Goal: Task Accomplishment & Management: Use online tool/utility

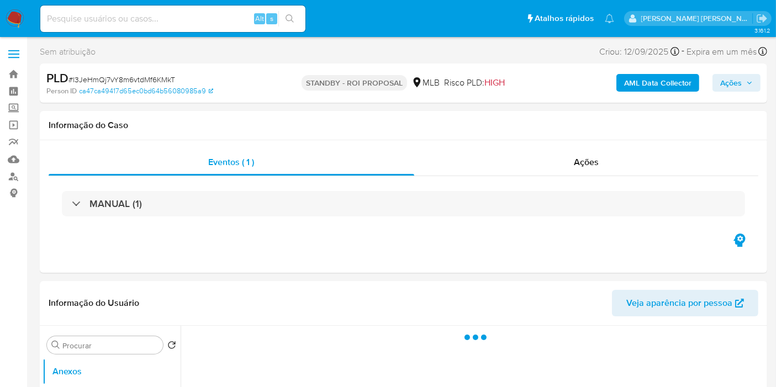
select select "10"
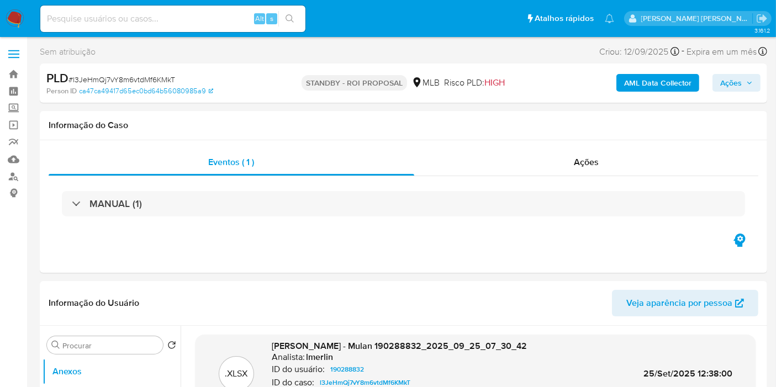
click at [14, 17] on img at bounding box center [15, 18] width 19 height 19
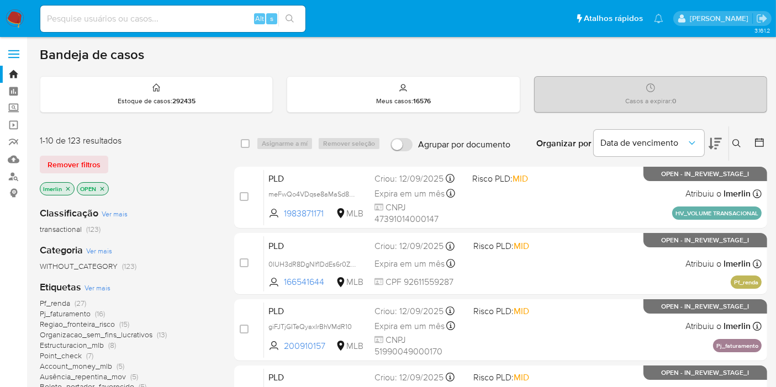
scroll to position [61, 0]
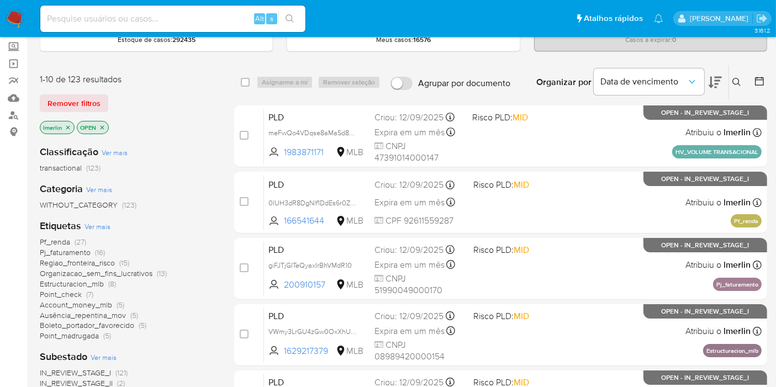
click at [65, 124] on icon "close-filter" at bounding box center [68, 127] width 7 height 7
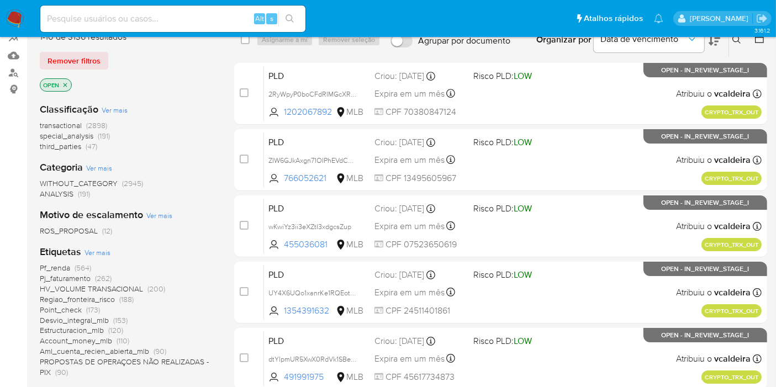
scroll to position [123, 0]
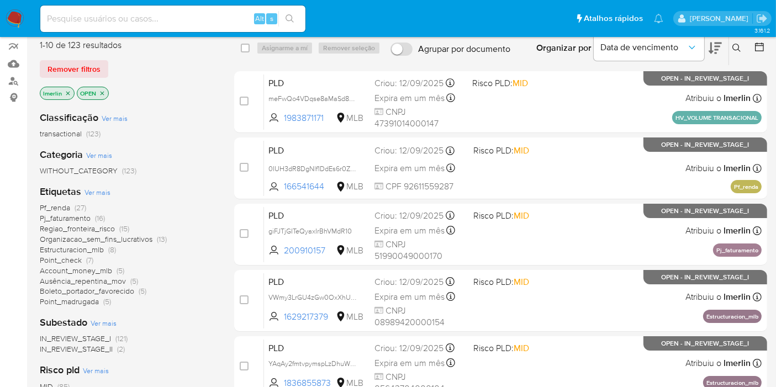
scroll to position [123, 0]
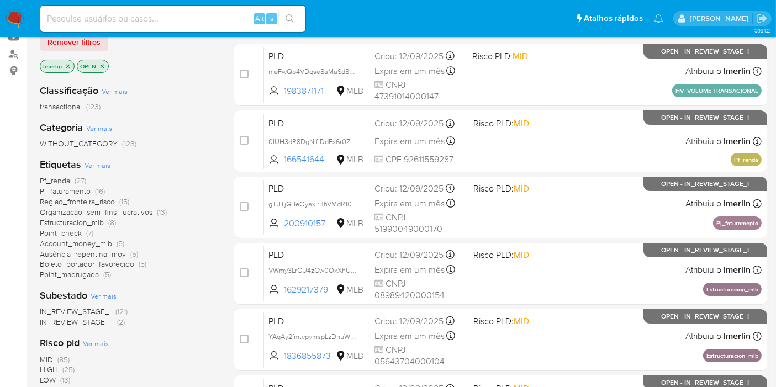
click at [116, 322] on span "IN_REVIEW_STAGE_II (2)" at bounding box center [82, 322] width 85 height 10
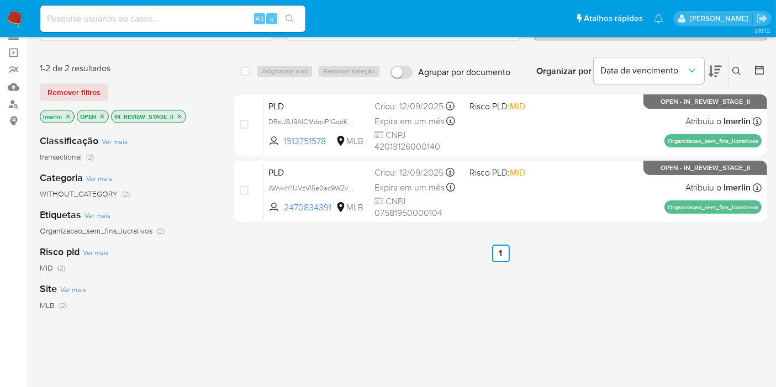
scroll to position [61, 0]
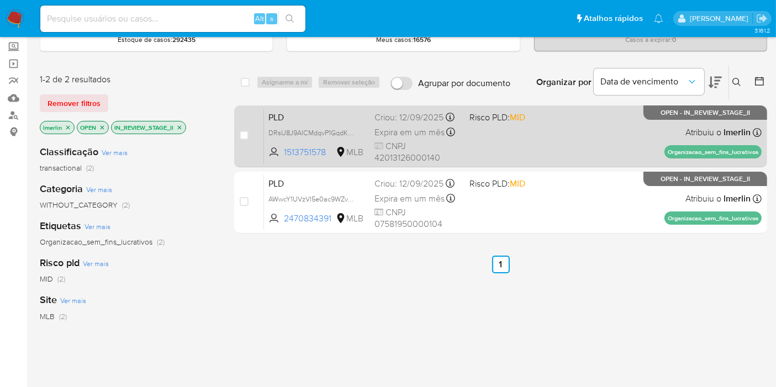
click at [322, 117] on span "PLD" at bounding box center [316, 116] width 97 height 14
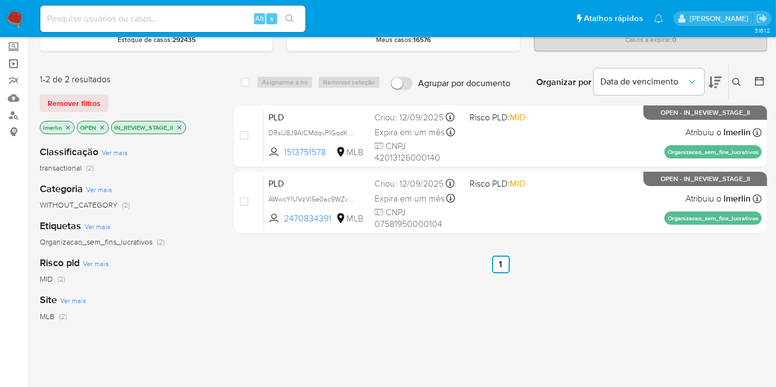
click at [14, 64] on link "Operações em massa" at bounding box center [65, 63] width 131 height 17
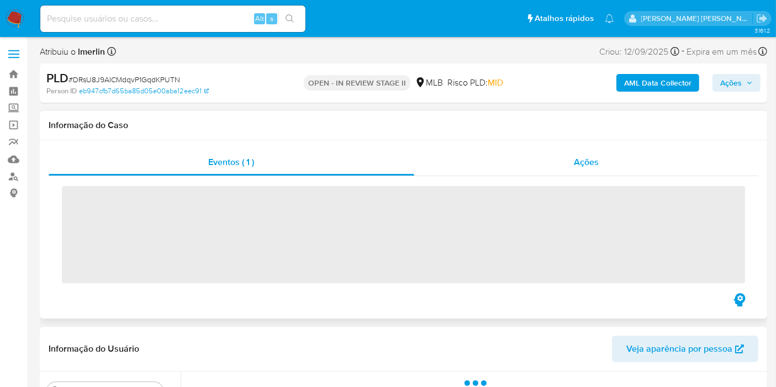
click at [574, 156] on span "Ações" at bounding box center [586, 162] width 25 height 13
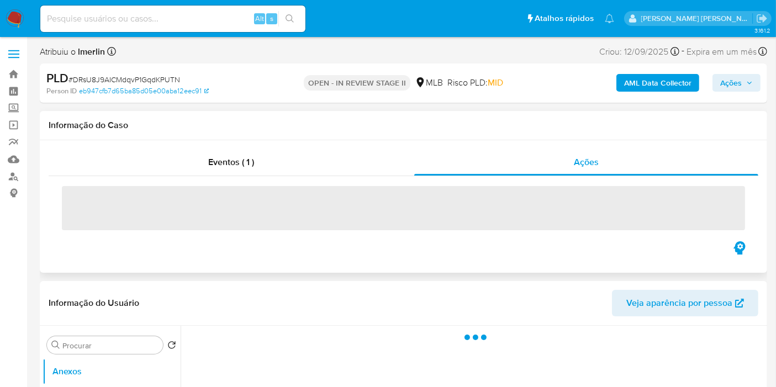
select select "10"
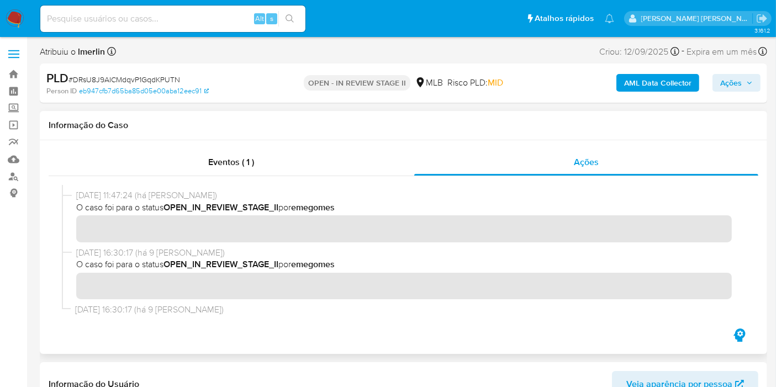
scroll to position [38, 0]
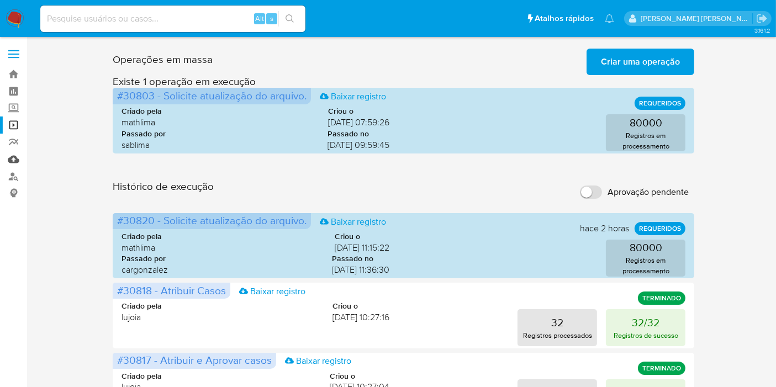
click at [16, 164] on link "Mulan" at bounding box center [65, 159] width 131 height 17
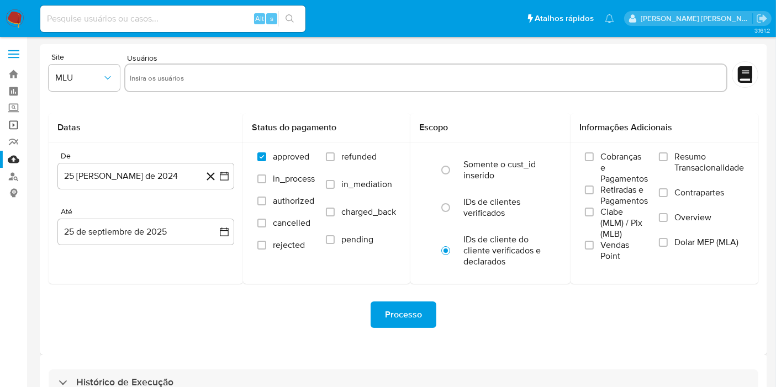
click at [9, 128] on link "Operações em massa" at bounding box center [65, 124] width 131 height 17
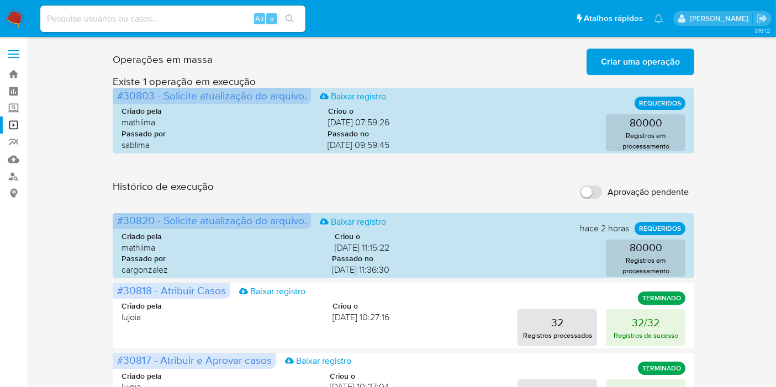
click at [637, 73] on span "Criar uma operação" at bounding box center [640, 62] width 79 height 24
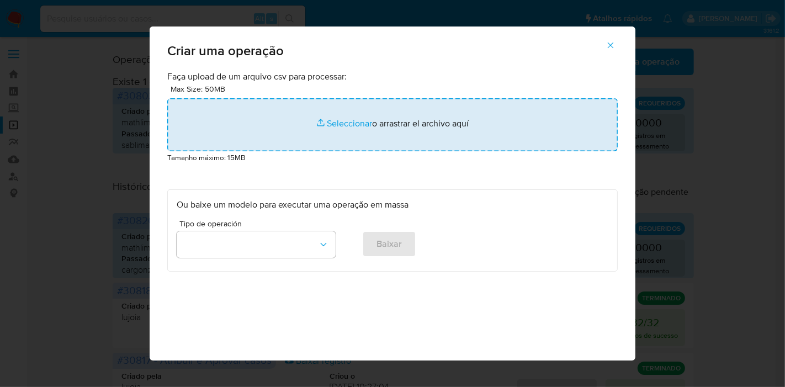
click at [315, 124] on input "file" at bounding box center [392, 124] width 451 height 53
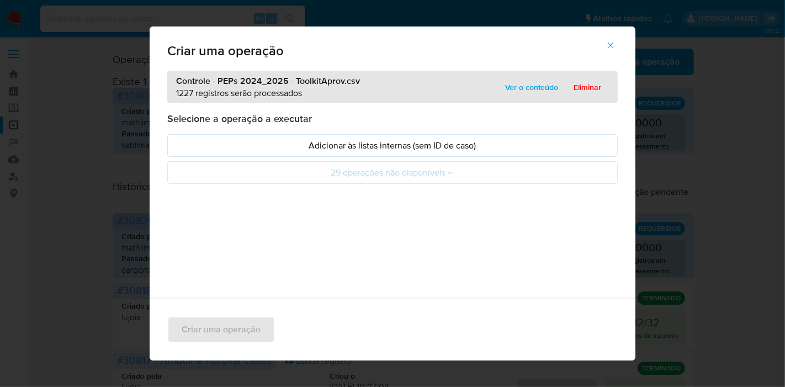
click at [710, 81] on div "Criar uma operação Controle - PEPs 2024_2025 - ToolkitAprov.csv 1227 registros …" at bounding box center [392, 193] width 785 height 387
click at [614, 45] on icon "button" at bounding box center [611, 45] width 10 height 10
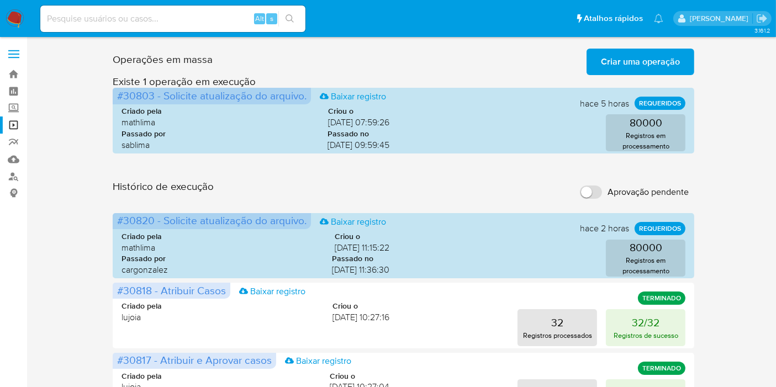
click at [627, 50] on span "Criar uma operação" at bounding box center [640, 62] width 79 height 24
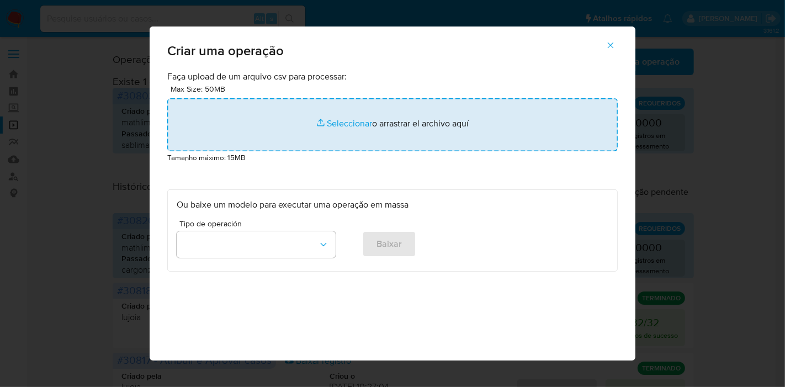
click at [289, 124] on input "file" at bounding box center [392, 124] width 451 height 53
type input "C:\fakepath\Controle - PEPs 2024_2025 - ToolkitAprov.csv"
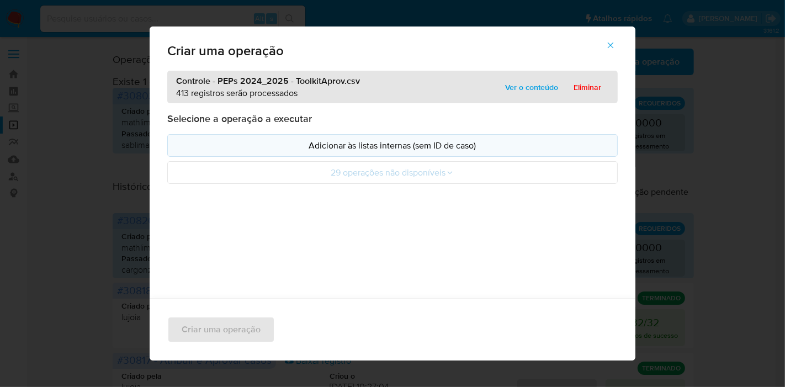
drag, startPoint x: 289, startPoint y: 124, endPoint x: 202, endPoint y: 142, distance: 89.1
click at [202, 142] on p "Adicionar às listas internas (sem ID de caso)" at bounding box center [393, 145] width 432 height 13
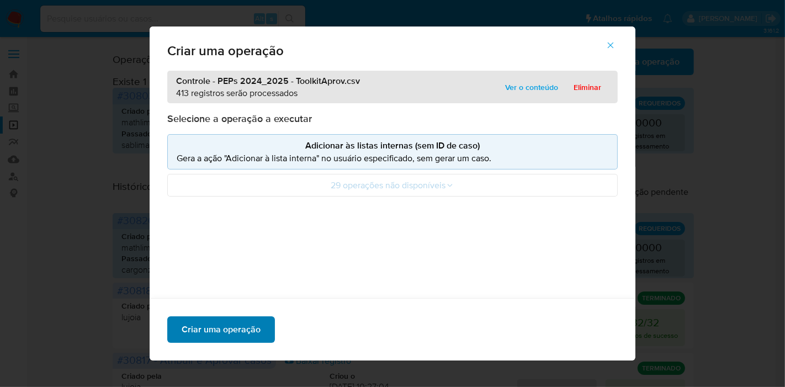
click at [205, 320] on span "Criar uma operação" at bounding box center [221, 329] width 79 height 24
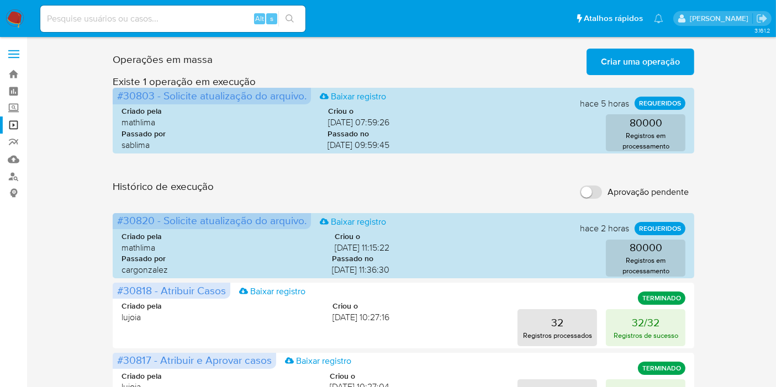
click at [618, 61] on span "Criar uma operação" at bounding box center [640, 62] width 79 height 24
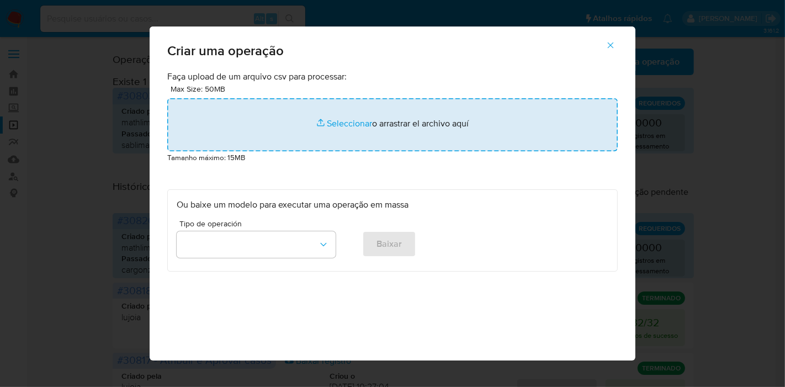
click at [235, 135] on input "file" at bounding box center [392, 124] width 451 height 53
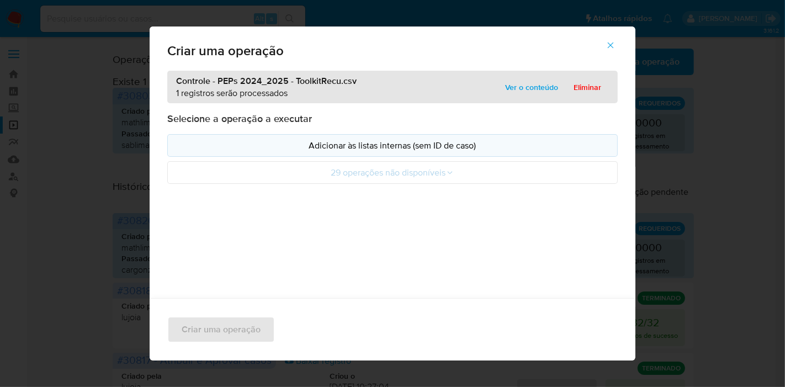
click at [249, 150] on p "Adicionar às listas internas (sem ID de caso)" at bounding box center [393, 145] width 432 height 13
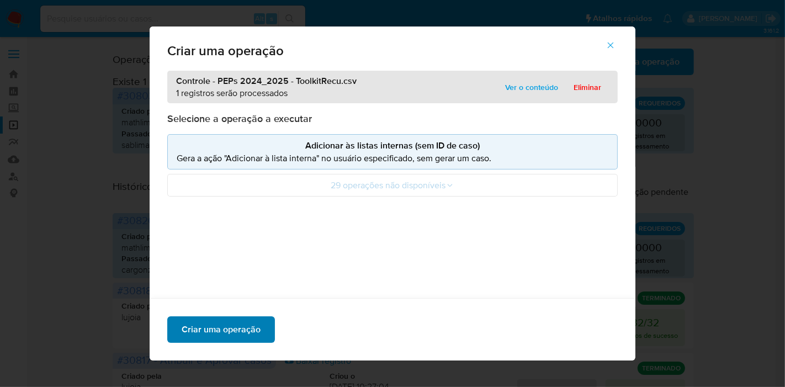
click at [229, 330] on span "Criar uma operação" at bounding box center [221, 329] width 79 height 24
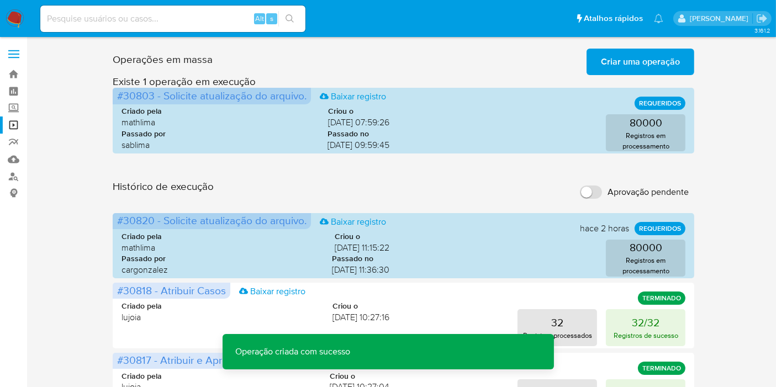
click at [674, 72] on span "Criar uma operação" at bounding box center [640, 62] width 79 height 24
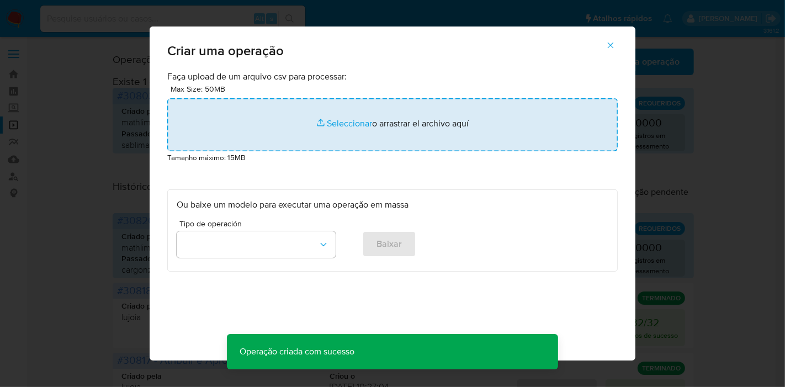
click at [378, 111] on input "file" at bounding box center [392, 124] width 451 height 53
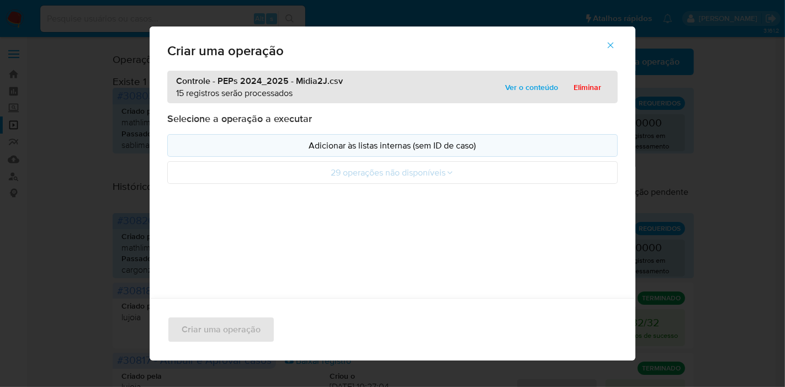
click at [335, 144] on p "Adicionar às listas internas (sem ID de caso)" at bounding box center [393, 145] width 432 height 13
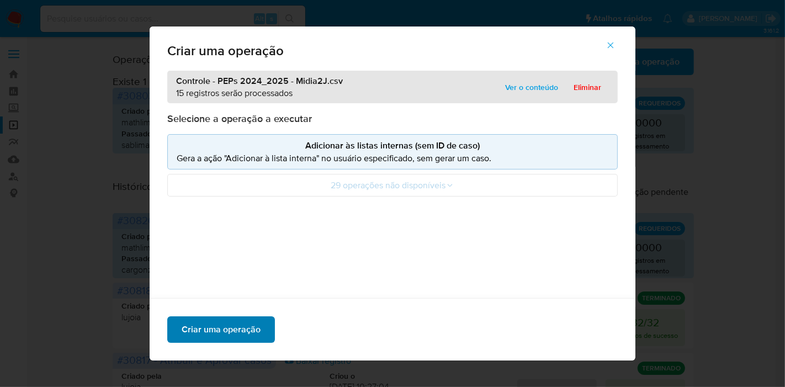
click at [245, 332] on span "Criar uma operação" at bounding box center [221, 329] width 79 height 24
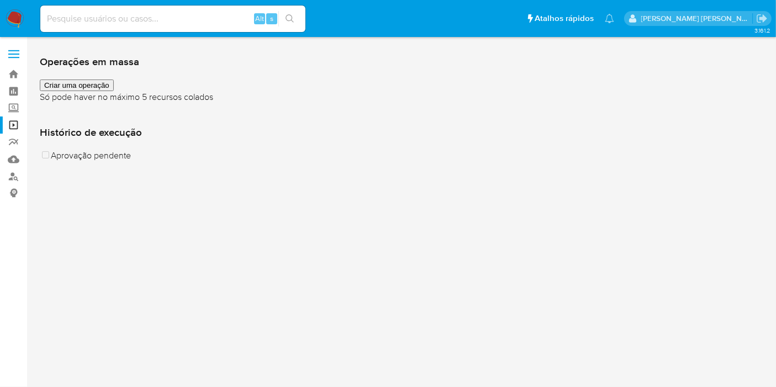
scroll to position [120, 0]
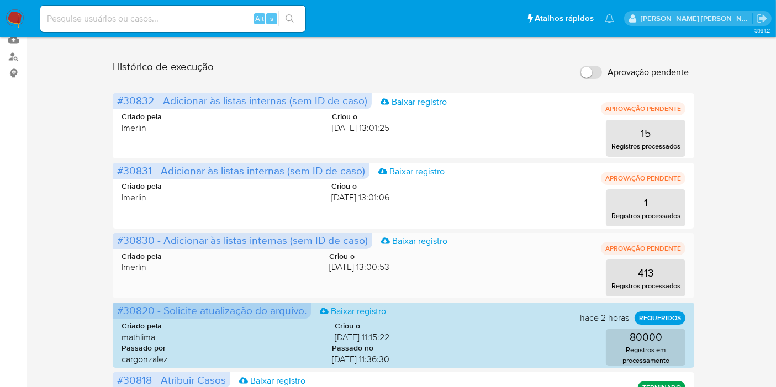
drag, startPoint x: 155, startPoint y: 239, endPoint x: 117, endPoint y: 239, distance: 37.5
click at [117, 239] on span "#30830 - Adicionar às listas internas (sem ID de caso)" at bounding box center [242, 239] width 251 height 15
drag, startPoint x: 151, startPoint y: 171, endPoint x: 118, endPoint y: 169, distance: 33.7
click at [118, 169] on span "#30831 - Adicionar às listas internas (sem ID de caso)" at bounding box center [241, 170] width 248 height 15
drag, startPoint x: 151, startPoint y: 100, endPoint x: 115, endPoint y: 101, distance: 36.4
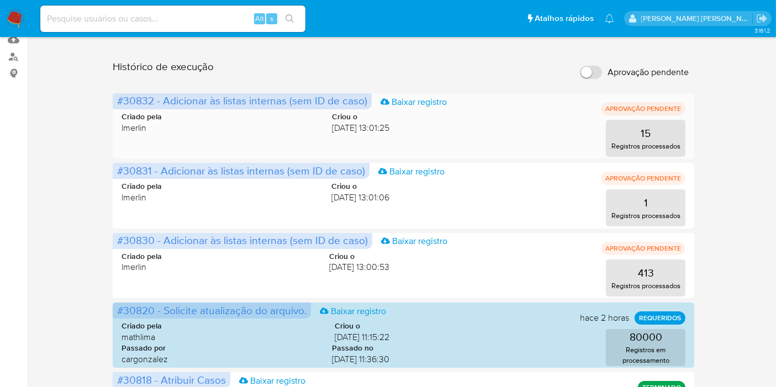
click at [115, 101] on span "#30832 - Adicionar às listas internas (sem ID de caso) Baixar registro" at bounding box center [242, 101] width 259 height 16
drag, startPoint x: 36, startPoint y: 165, endPoint x: 153, endPoint y: 15, distance: 189.5
click at [38, 165] on main "3.161.2" at bounding box center [388, 374] width 776 height 988
click at [14, 17] on img at bounding box center [15, 18] width 19 height 19
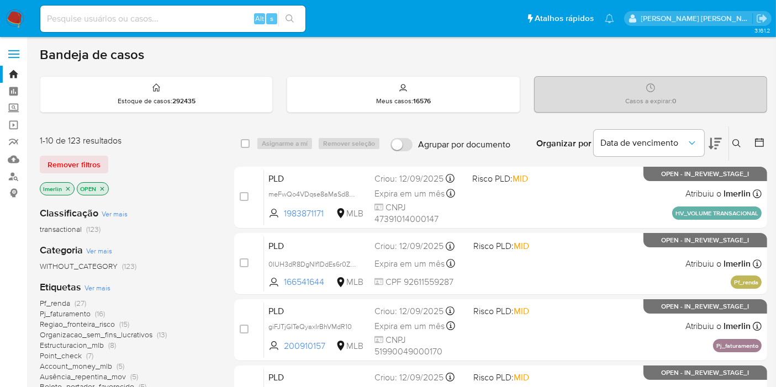
click at [188, 18] on input at bounding box center [172, 19] width 265 height 14
paste input "2670434462"
type input "2670434462"
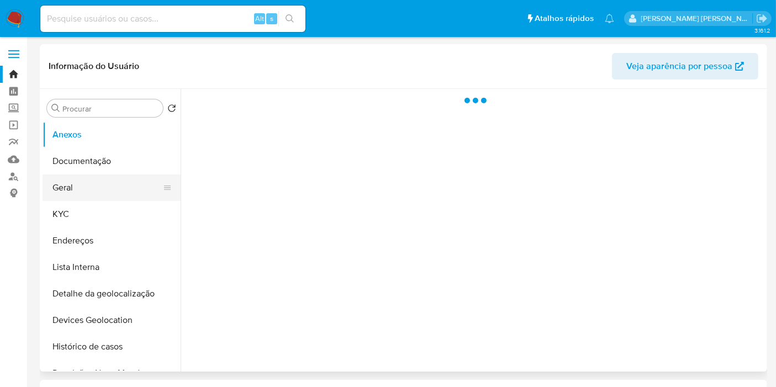
click at [73, 190] on button "Geral" at bounding box center [107, 187] width 129 height 27
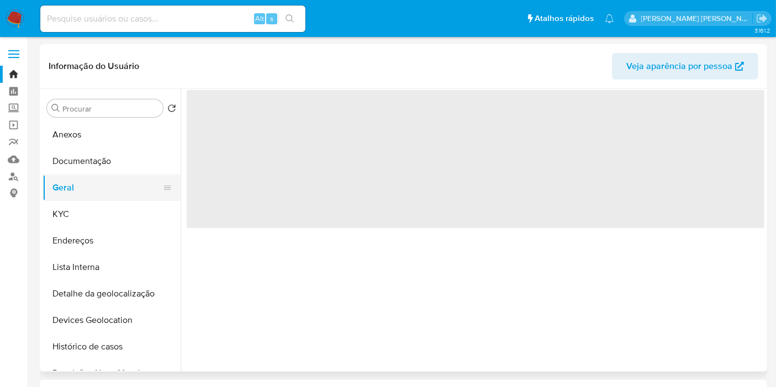
select select "10"
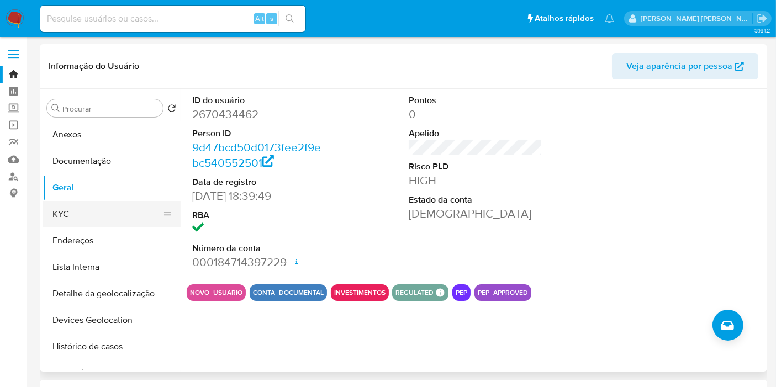
click at [76, 214] on button "KYC" at bounding box center [107, 214] width 129 height 27
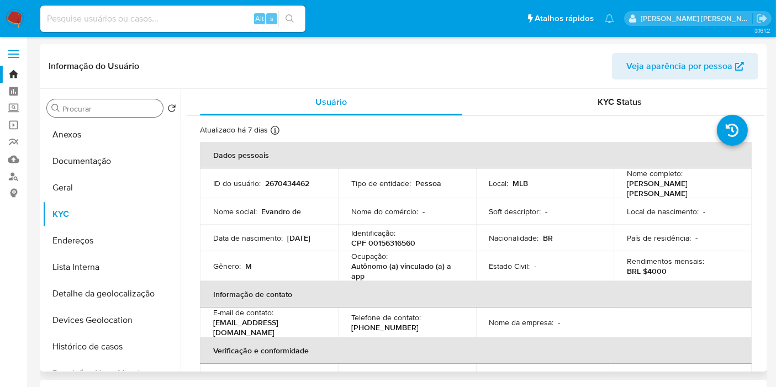
click at [121, 109] on input "Procurar" at bounding box center [110, 109] width 96 height 10
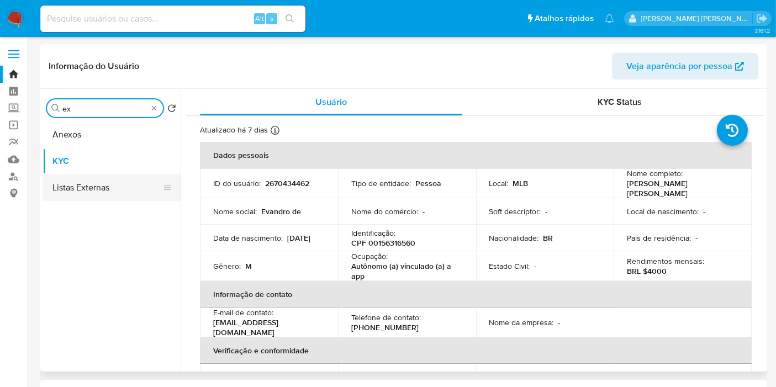
type input "ex"
click at [121, 187] on button "Listas Externas" at bounding box center [107, 187] width 129 height 27
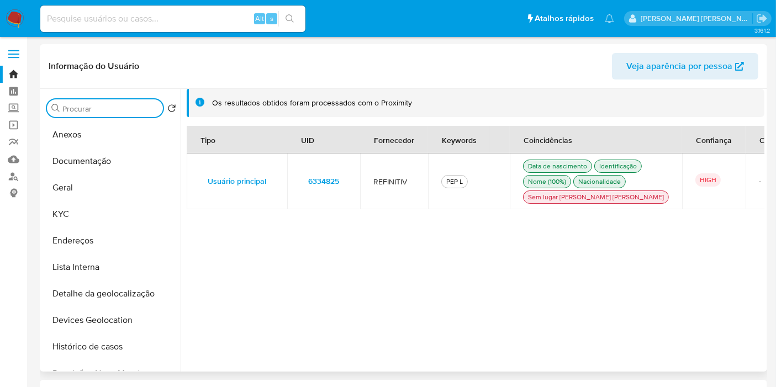
click at [323, 185] on span "6334825" at bounding box center [323, 180] width 31 height 15
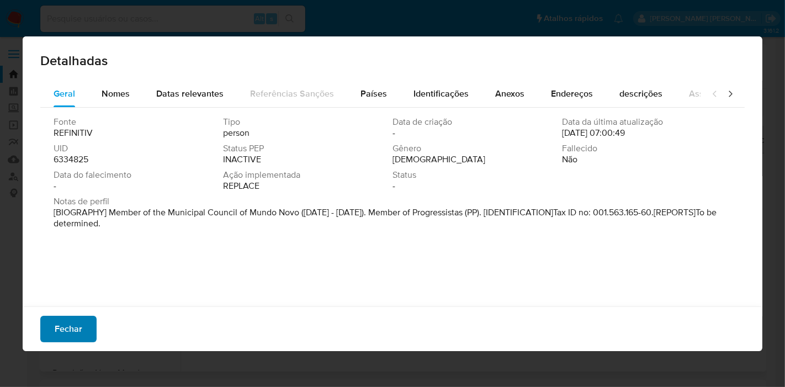
click at [81, 326] on span "Fechar" at bounding box center [69, 329] width 28 height 24
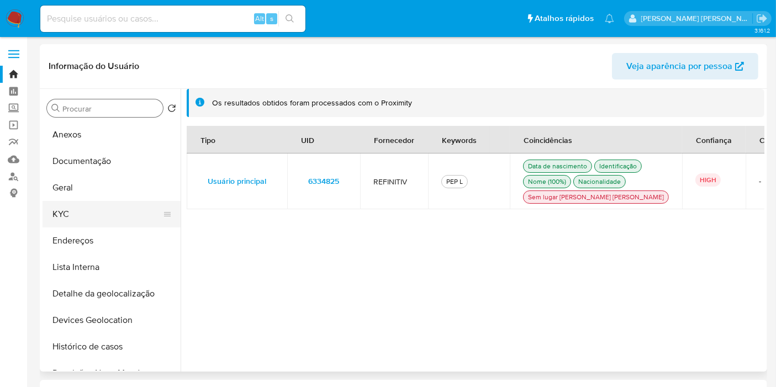
click at [102, 209] on button "KYC" at bounding box center [107, 214] width 129 height 27
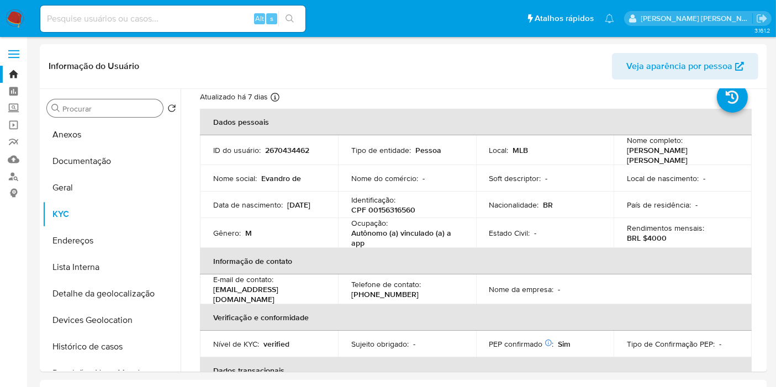
scroll to position [61, 0]
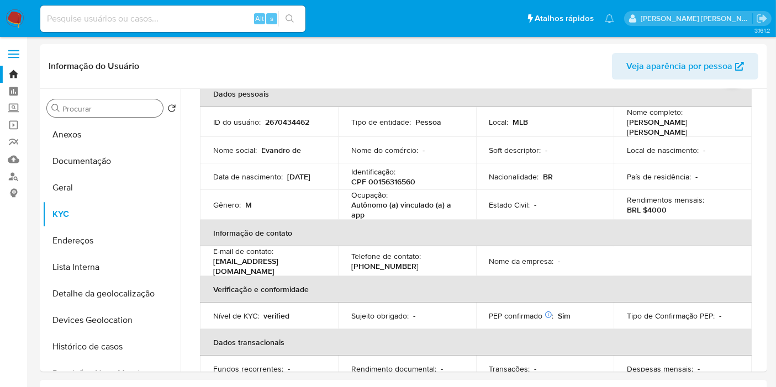
click at [204, 13] on input at bounding box center [172, 19] width 265 height 14
paste input "448024838"
type input "448024838"
click at [234, 21] on input at bounding box center [172, 19] width 265 height 14
paste input "69691099"
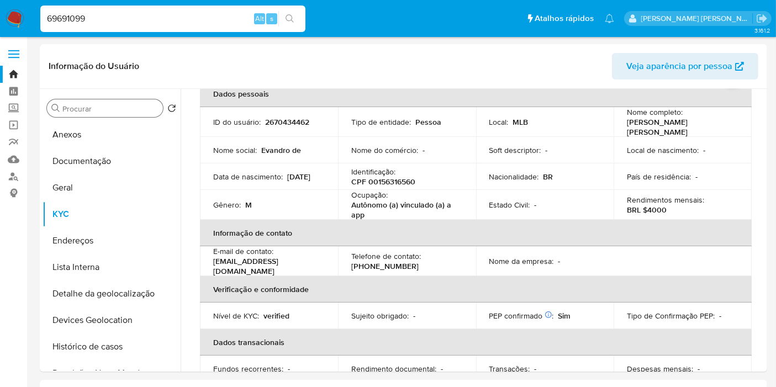
type input "69691099"
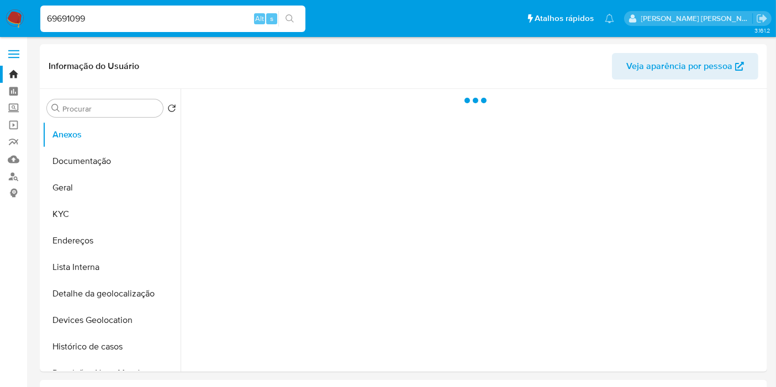
select select "10"
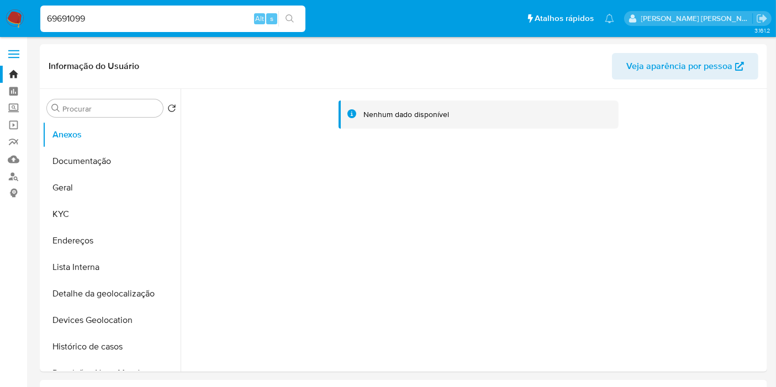
click at [224, 24] on input "69691099" at bounding box center [172, 19] width 265 height 14
paste input "156955724"
type input "156955724"
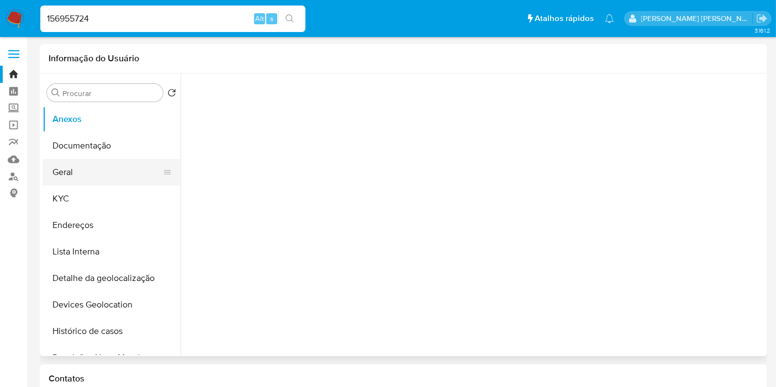
click at [80, 171] on button "Geral" at bounding box center [107, 172] width 129 height 27
select select "10"
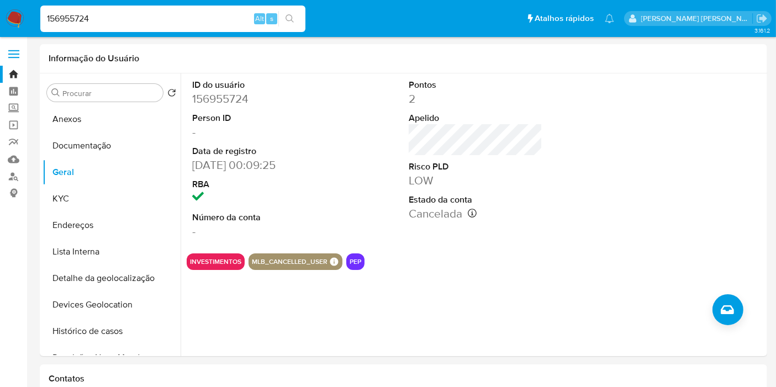
click at [206, 15] on input "156955724" at bounding box center [172, 19] width 265 height 14
paste input "61473049"
type input "161473049"
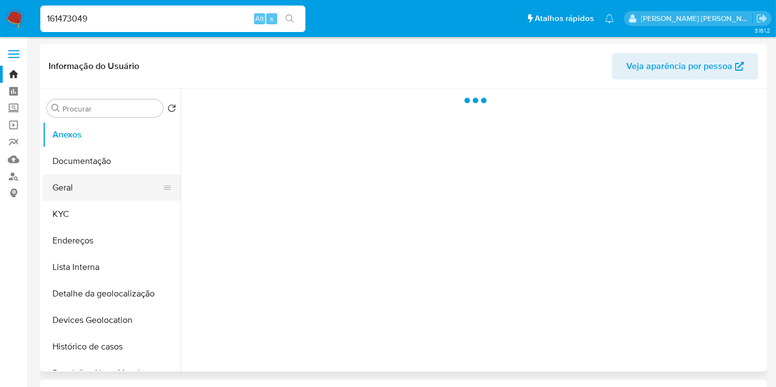
click at [69, 178] on button "Geral" at bounding box center [107, 187] width 129 height 27
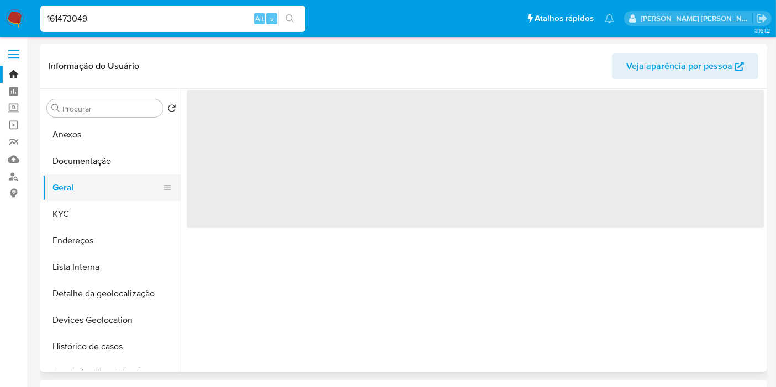
select select "10"
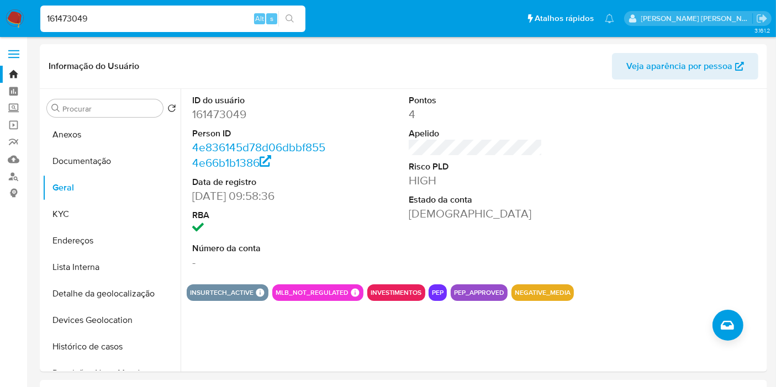
click at [214, 17] on input "161473049" at bounding box center [172, 19] width 265 height 14
paste input "72774098"
type input "72774098"
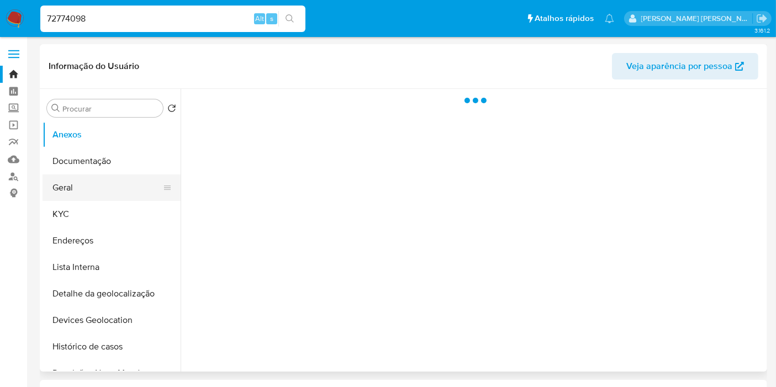
click at [93, 188] on button "Geral" at bounding box center [107, 187] width 129 height 27
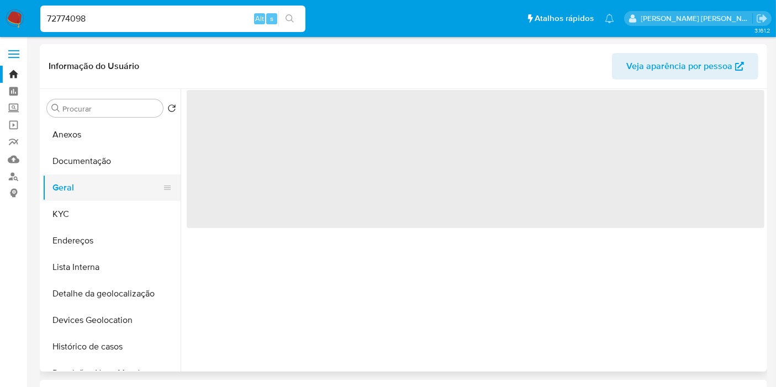
select select "10"
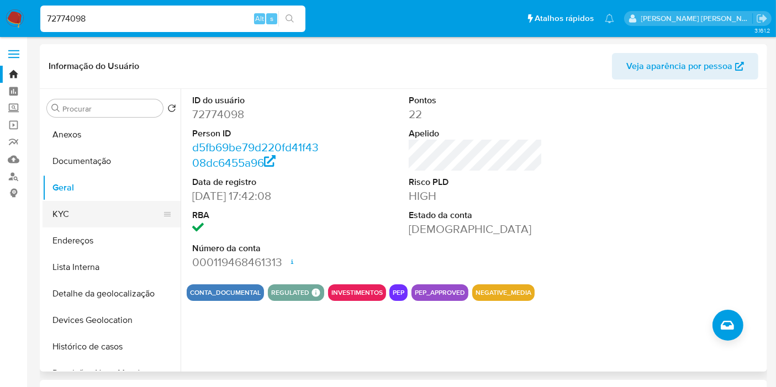
click at [83, 213] on button "KYC" at bounding box center [107, 214] width 129 height 27
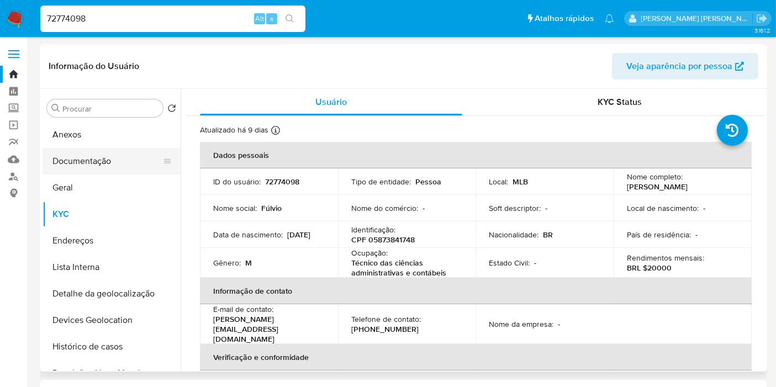
click at [113, 161] on button "Documentação" at bounding box center [107, 161] width 129 height 27
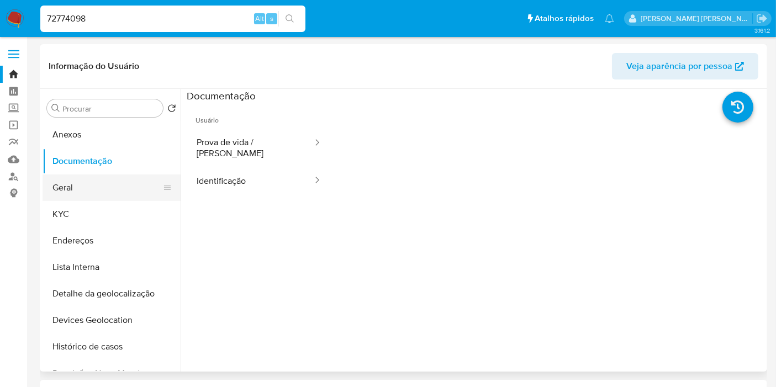
click at [99, 194] on button "Geral" at bounding box center [107, 187] width 129 height 27
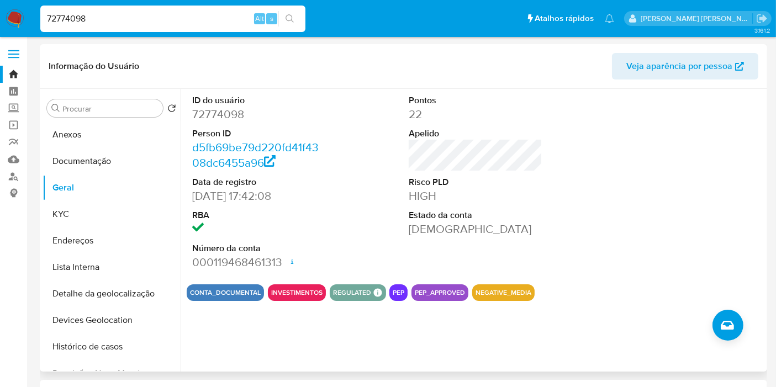
drag, startPoint x: 419, startPoint y: 243, endPoint x: 524, endPoint y: 311, distance: 125.7
click at [418, 243] on div "Pontos 22 Apelido Risco PLD HIGH Estado da conta Ativa" at bounding box center [475, 182] width 145 height 187
click at [744, 149] on div at bounding box center [692, 182] width 145 height 187
click at [131, 275] on button "Lista Interna" at bounding box center [107, 267] width 129 height 27
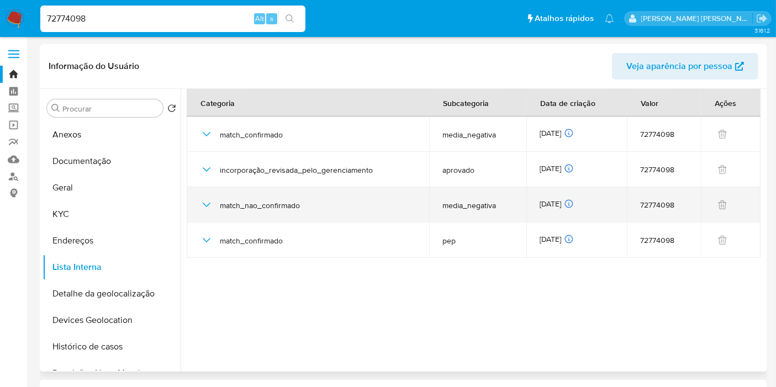
click at [205, 201] on icon "button" at bounding box center [206, 204] width 13 height 13
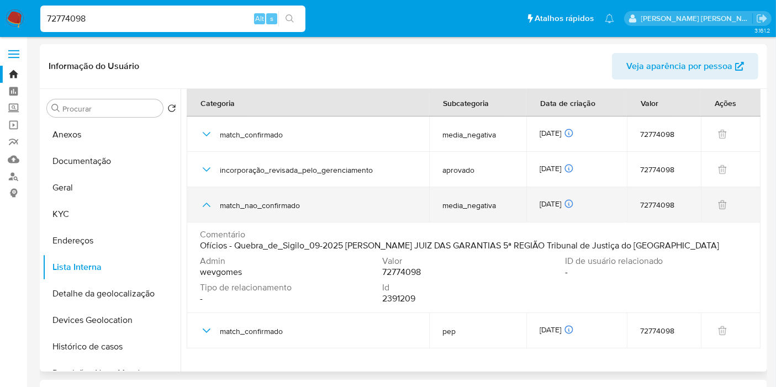
click at [205, 201] on icon "button" at bounding box center [206, 204] width 13 height 13
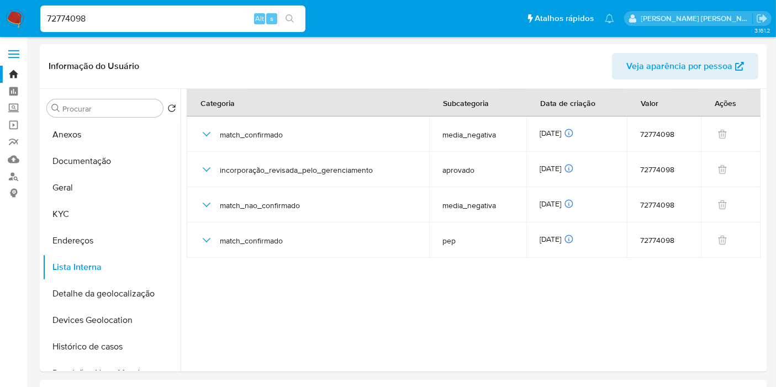
click at [204, 27] on div "72774098 Alt s" at bounding box center [172, 19] width 265 height 27
click at [204, 26] on div "72774098 Alt s" at bounding box center [172, 19] width 265 height 27
click at [204, 23] on input "72774098" at bounding box center [172, 19] width 265 height 14
paste input "2623889297"
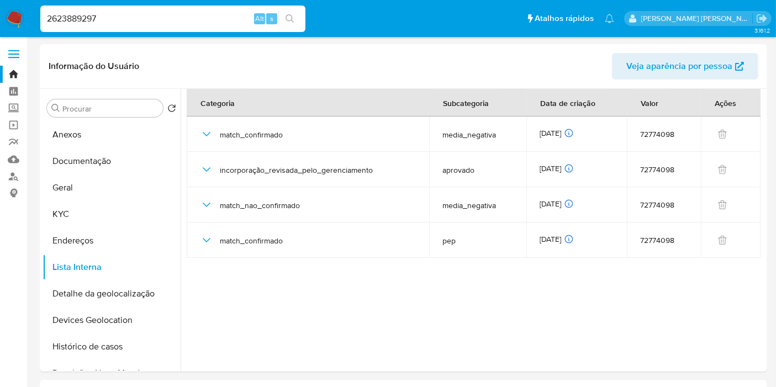
type input "2623889297"
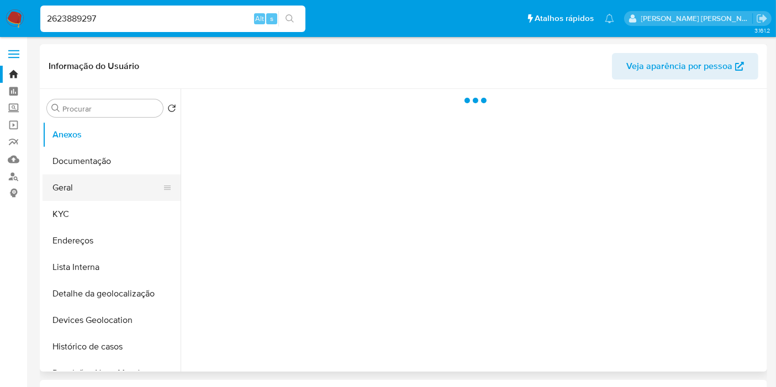
click at [80, 183] on button "Geral" at bounding box center [107, 187] width 129 height 27
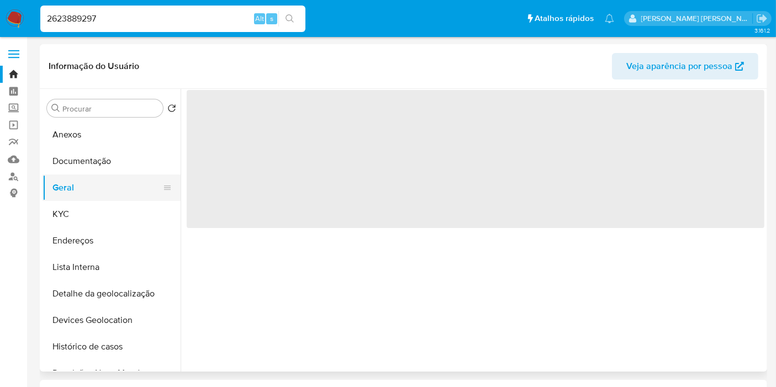
select select "10"
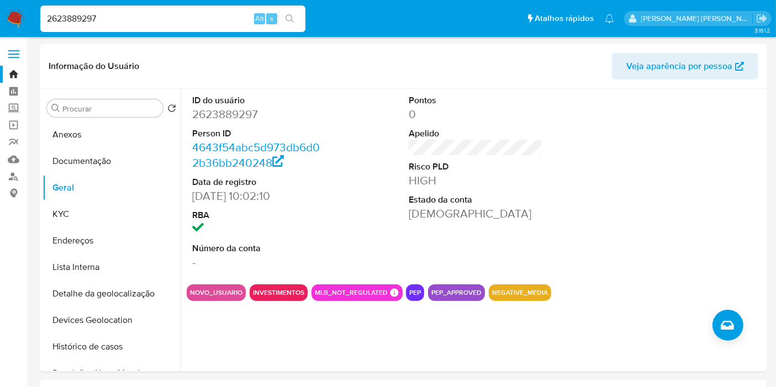
click at [198, 14] on input "2623889297" at bounding box center [172, 19] width 265 height 14
paste input "31890160"
type input "231890160"
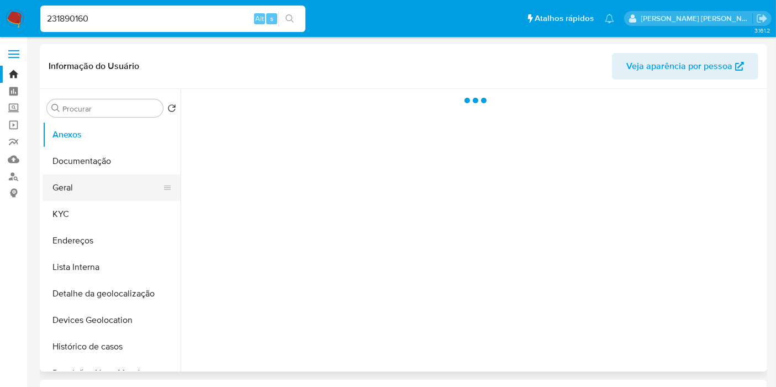
select select "10"
click at [84, 193] on button "Geral" at bounding box center [107, 187] width 129 height 27
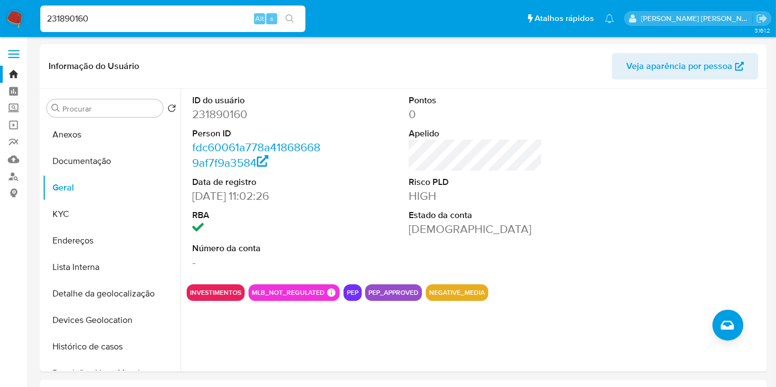
click at [221, 18] on input "231890160" at bounding box center [172, 19] width 265 height 14
paste input "1484209889"
type input "1484209889"
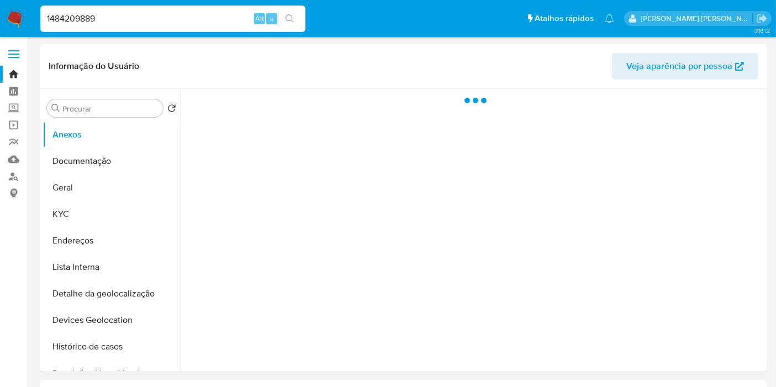
select select "10"
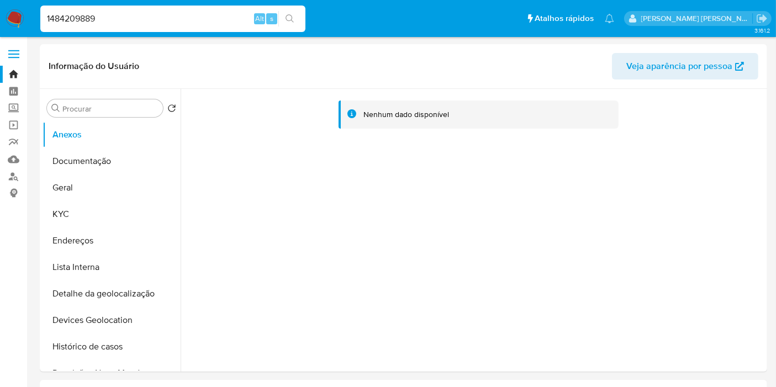
click at [219, 20] on input "1484209889" at bounding box center [172, 19] width 265 height 14
paste input "89327613"
type input "189327613"
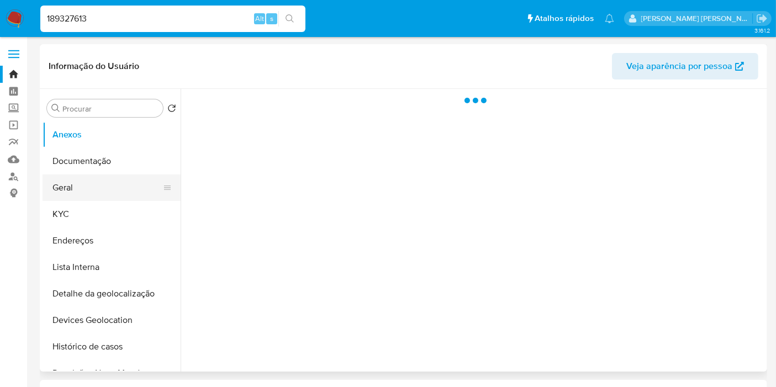
select select "10"
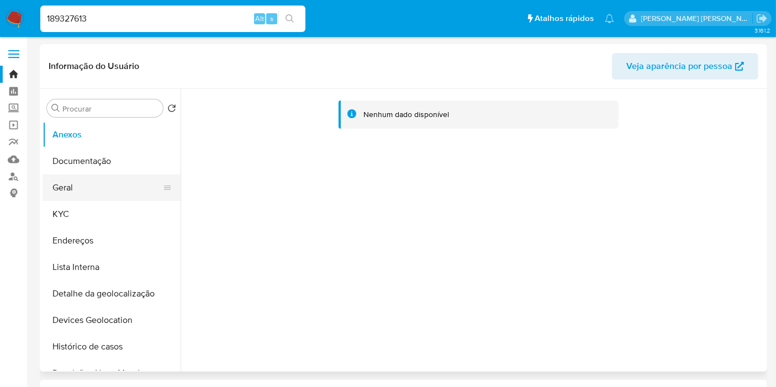
click at [71, 196] on button "Geral" at bounding box center [107, 187] width 129 height 27
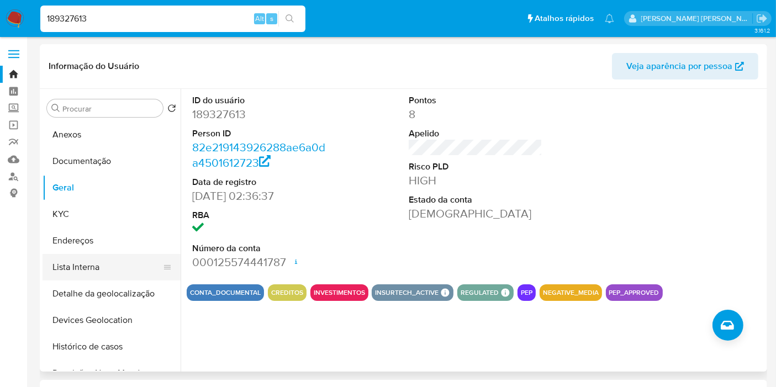
click at [116, 273] on button "Lista Interna" at bounding box center [107, 267] width 129 height 27
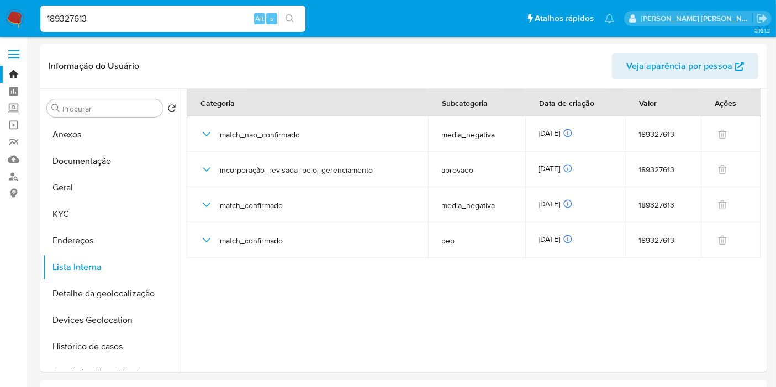
click at [169, 22] on input "189327613" at bounding box center [172, 19] width 265 height 14
paste input "93594948"
type input "193594948"
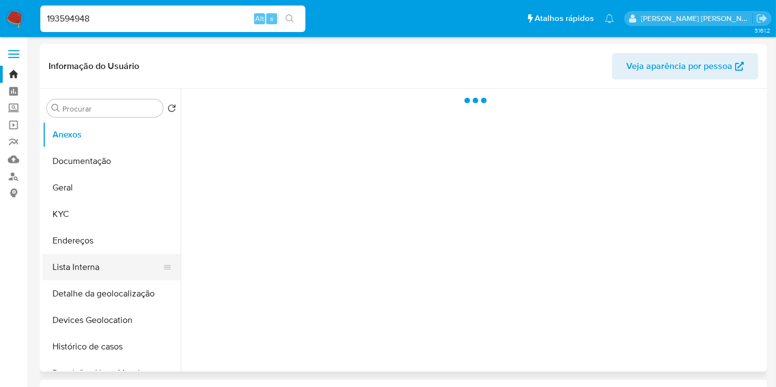
click at [70, 258] on button "Lista Interna" at bounding box center [107, 267] width 129 height 27
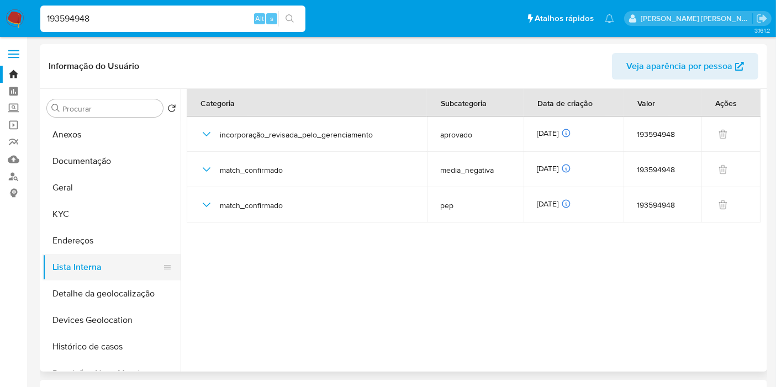
select select "10"
click at [95, 187] on button "Geral" at bounding box center [107, 187] width 129 height 27
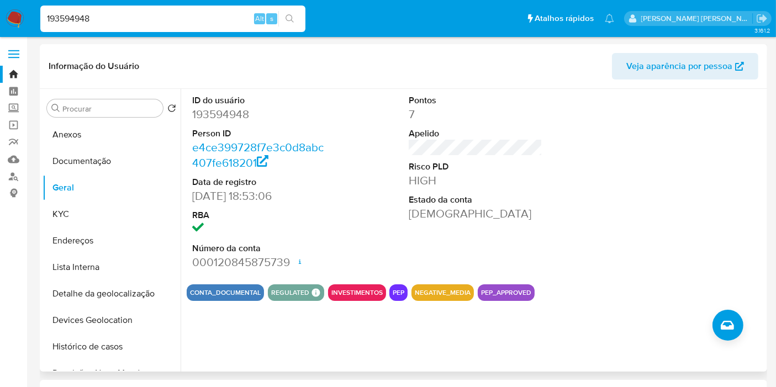
click at [400, 216] on div "ID do usuário 193594948 Person ID e4ce399728f7e3c0d8abc407fe618201 Data de regi…" at bounding box center [476, 182] width 578 height 187
click at [109, 211] on button "KYC" at bounding box center [107, 214] width 129 height 27
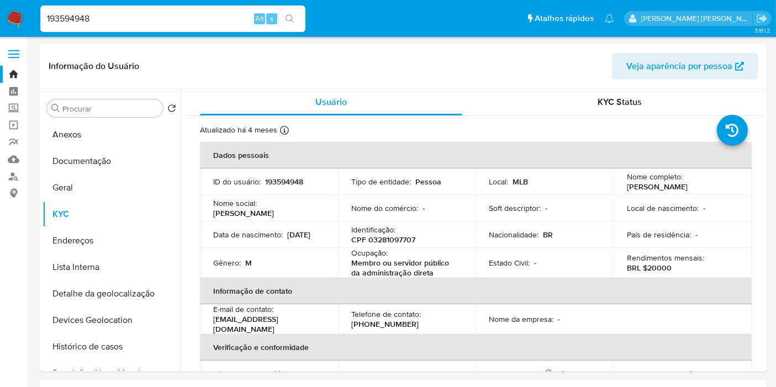
scroll to position [61, 0]
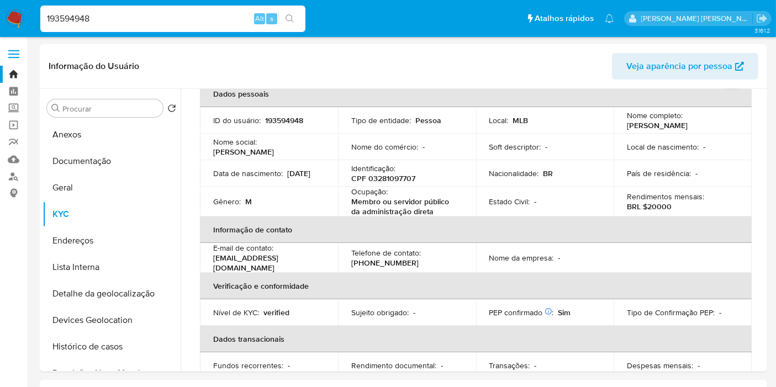
click at [189, 13] on input "193594948" at bounding box center [172, 19] width 265 height 14
paste input "2670434462"
type input "2670434462"
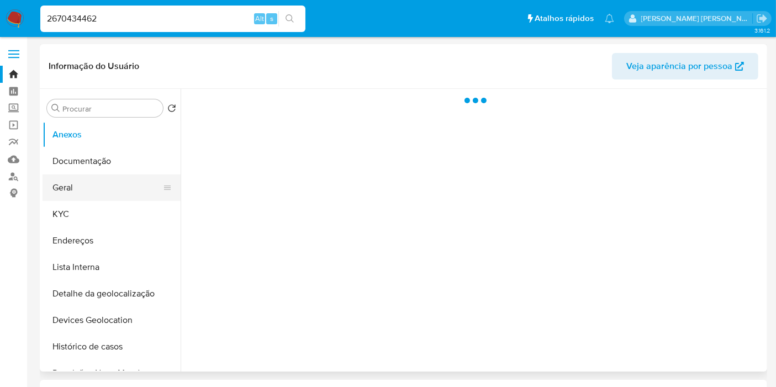
click at [67, 184] on button "Geral" at bounding box center [107, 187] width 129 height 27
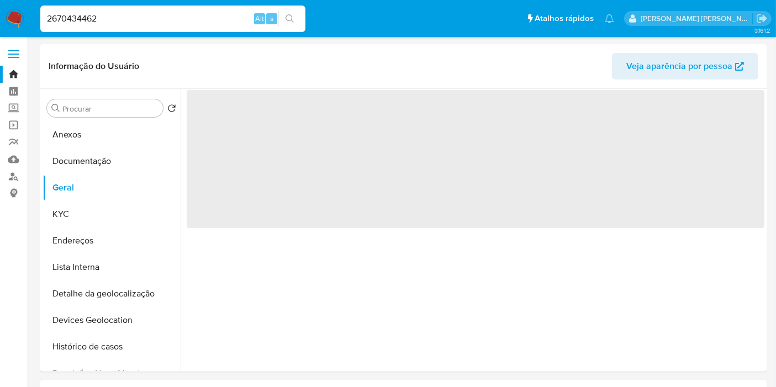
select select "10"
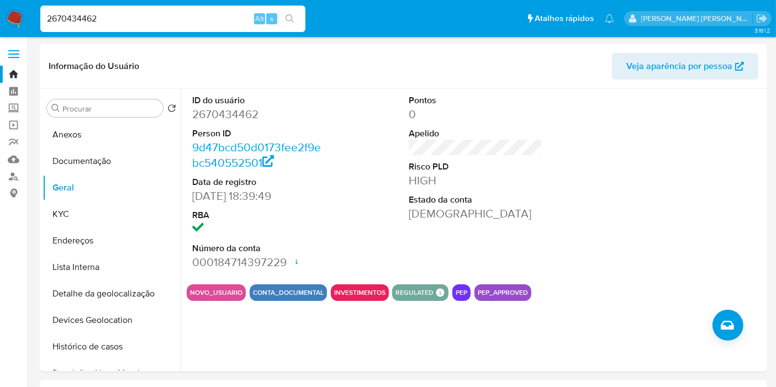
click at [215, 19] on input "2670434462" at bounding box center [172, 19] width 265 height 14
paste input "151681906"
type input "151681906"
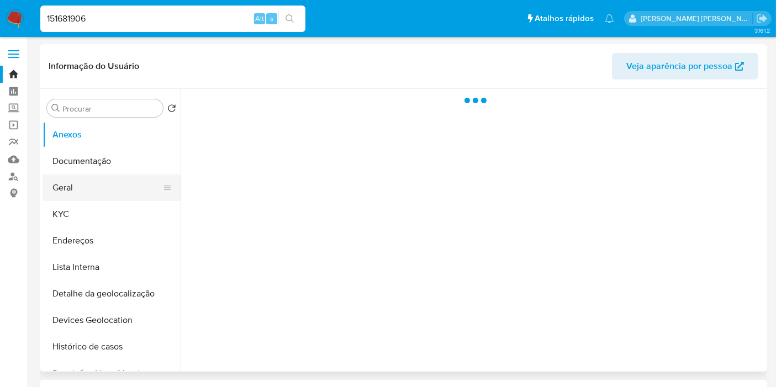
click at [74, 195] on button "Geral" at bounding box center [107, 187] width 129 height 27
select select "10"
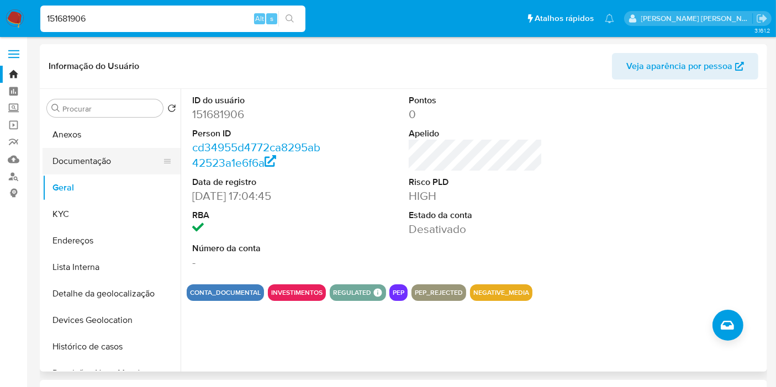
click at [96, 169] on button "Documentação" at bounding box center [107, 161] width 129 height 27
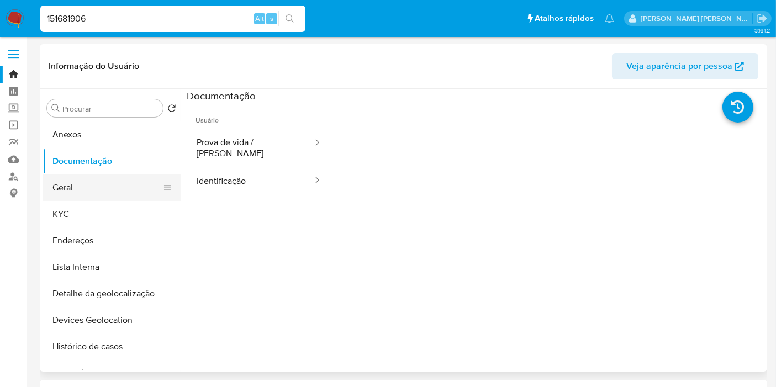
click at [87, 192] on button "Geral" at bounding box center [107, 187] width 129 height 27
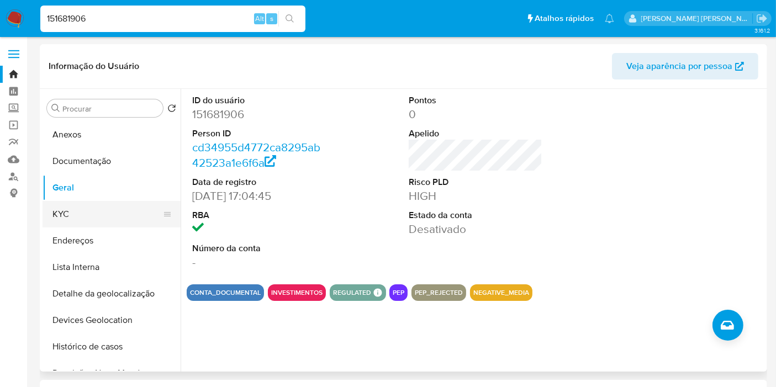
click at [47, 216] on button "KYC" at bounding box center [107, 214] width 129 height 27
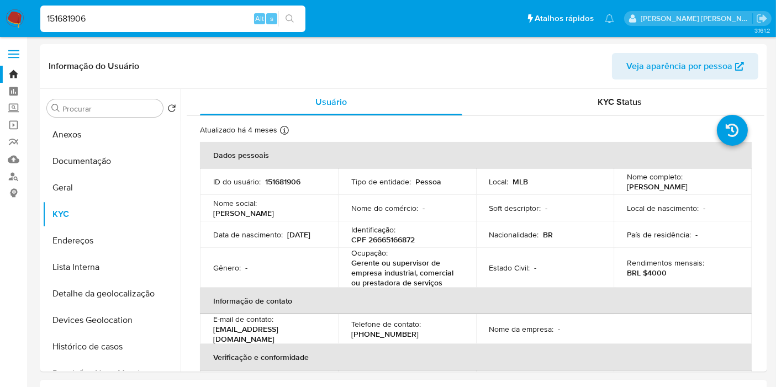
click at [170, 19] on input "151681906" at bounding box center [172, 19] width 265 height 14
paste input "926472884"
type input "1926472884"
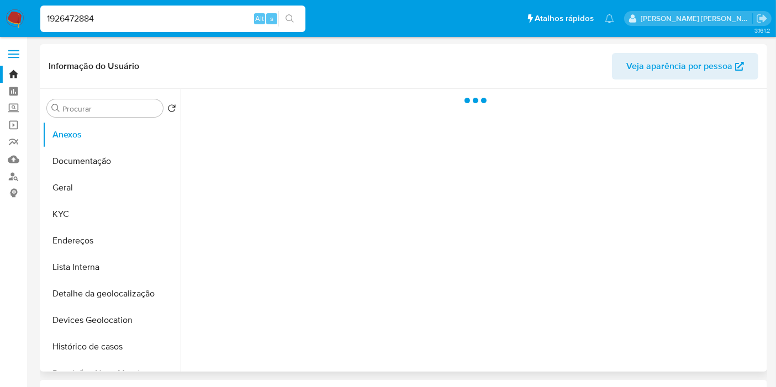
select select "10"
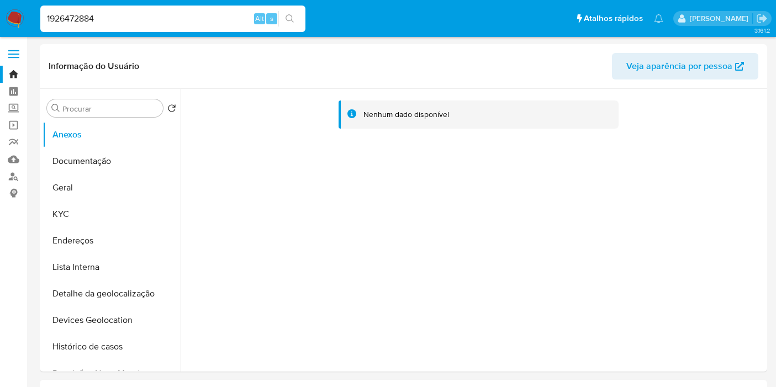
select select "10"
click at [83, 172] on button "Documentação" at bounding box center [107, 161] width 129 height 27
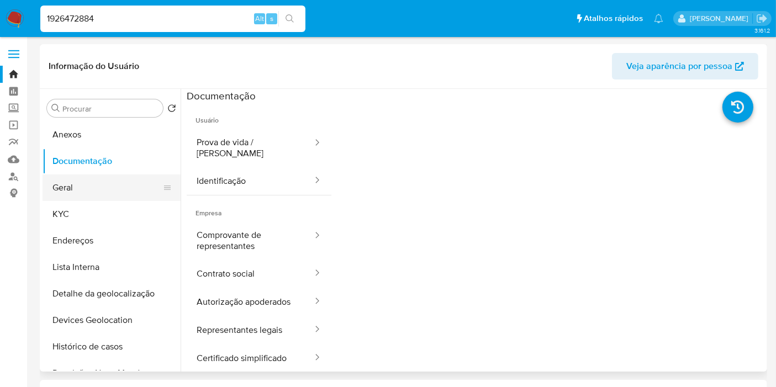
click at [83, 197] on button "Geral" at bounding box center [107, 187] width 129 height 27
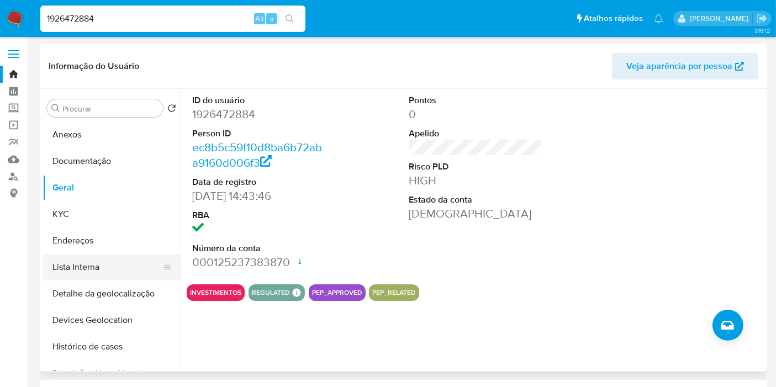
click at [94, 272] on button "Lista Interna" at bounding box center [107, 267] width 129 height 27
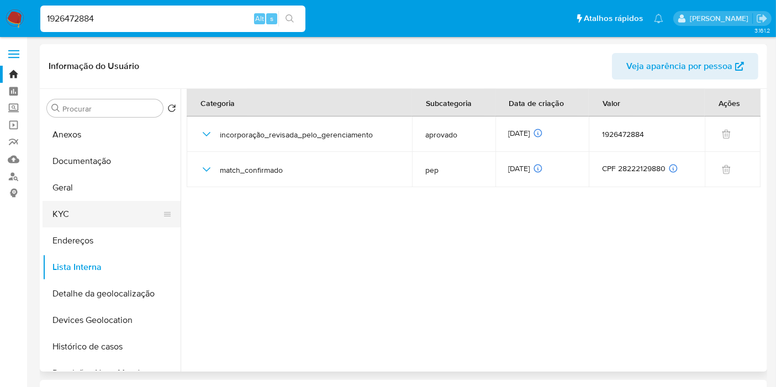
click at [96, 208] on button "KYC" at bounding box center [107, 214] width 129 height 27
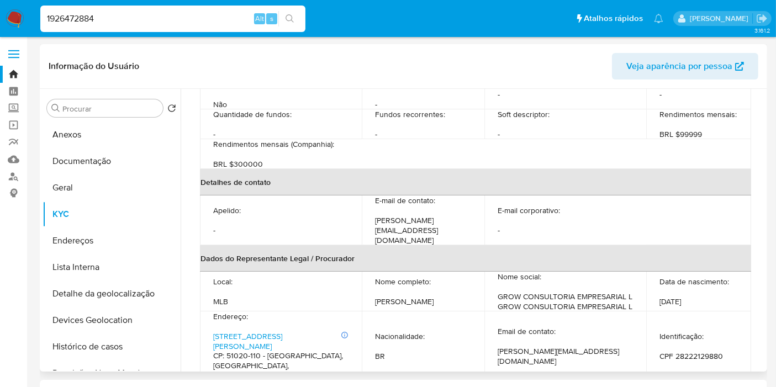
scroll to position [368, 0]
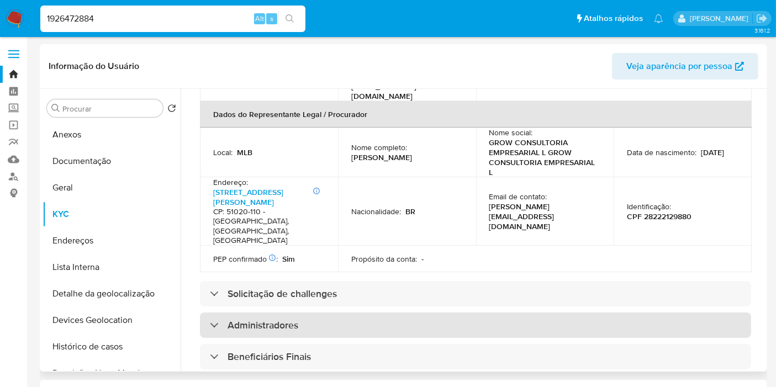
click at [418, 312] on div "Administradores" at bounding box center [475, 324] width 551 height 25
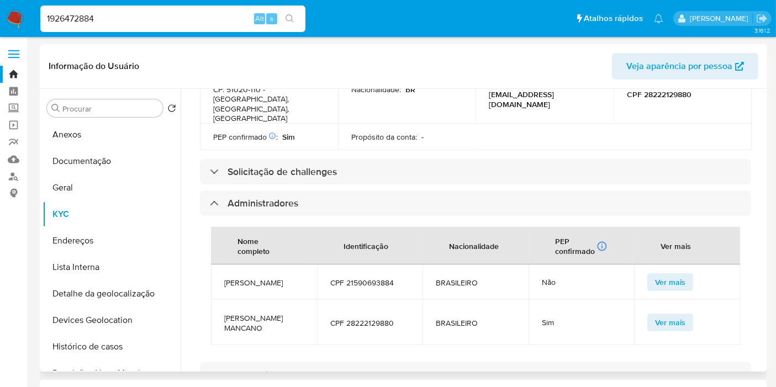
scroll to position [490, 0]
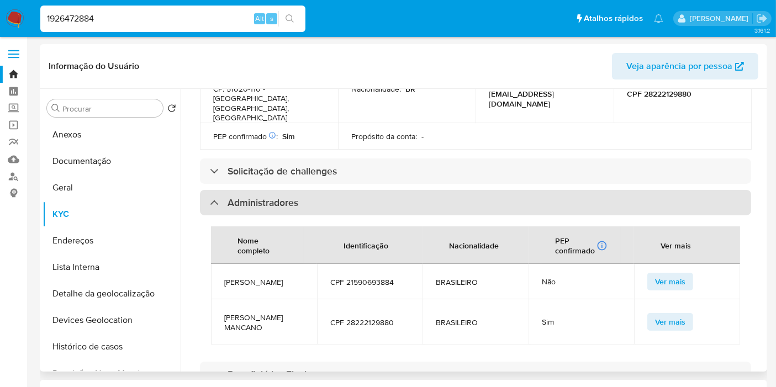
click at [364, 190] on div "Administradores" at bounding box center [475, 202] width 551 height 25
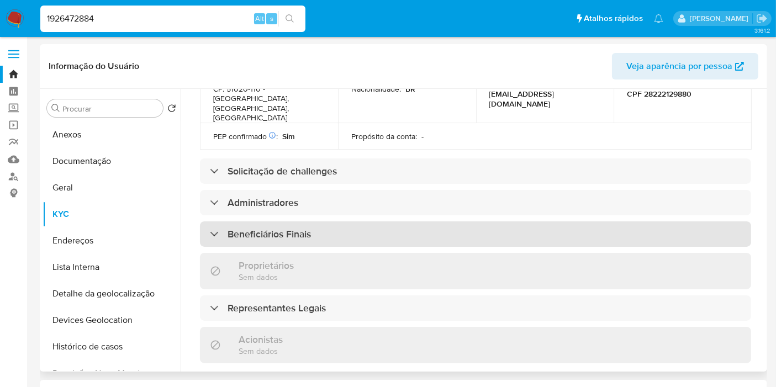
drag, startPoint x: 329, startPoint y: 194, endPoint x: 329, endPoint y: 187, distance: 7.2
click at [329, 221] on div "Beneficiários Finais" at bounding box center [475, 233] width 551 height 25
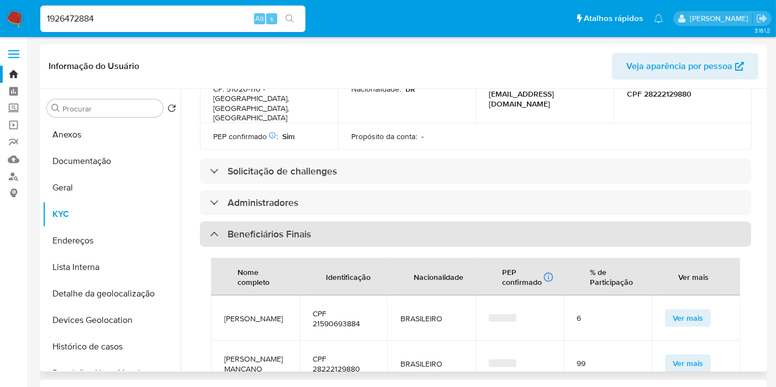
click at [330, 221] on div "Beneficiários Finais" at bounding box center [475, 233] width 551 height 25
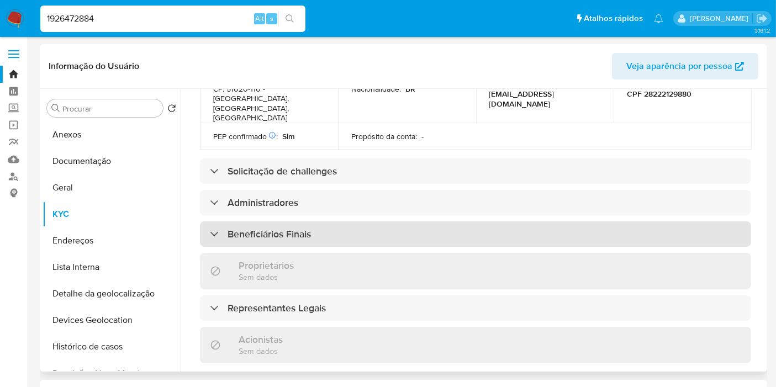
click at [330, 221] on div "Beneficiários Finais" at bounding box center [475, 233] width 551 height 25
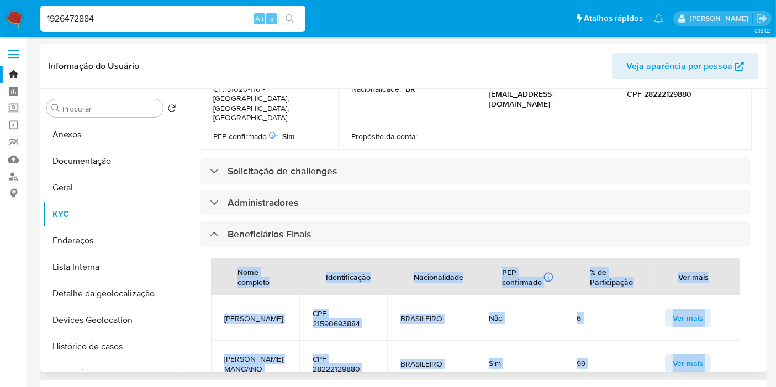
click at [338, 295] on td "CPF 21590693884" at bounding box center [343, 317] width 88 height 45
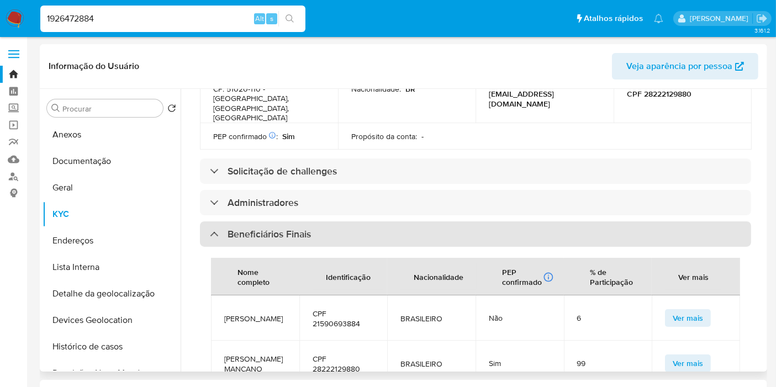
click at [343, 221] on div "Beneficiários Finais" at bounding box center [475, 233] width 551 height 25
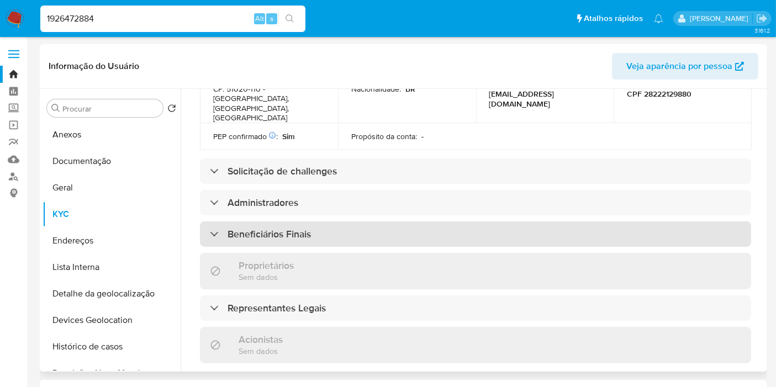
click at [359, 221] on div "Beneficiários Finais" at bounding box center [475, 233] width 551 height 25
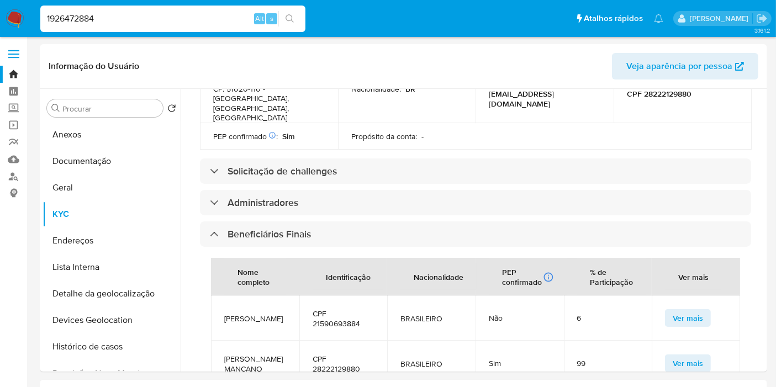
click at [189, 18] on input "1926472884" at bounding box center [172, 19] width 265 height 14
paste input "151672467"
type input "1151672467"
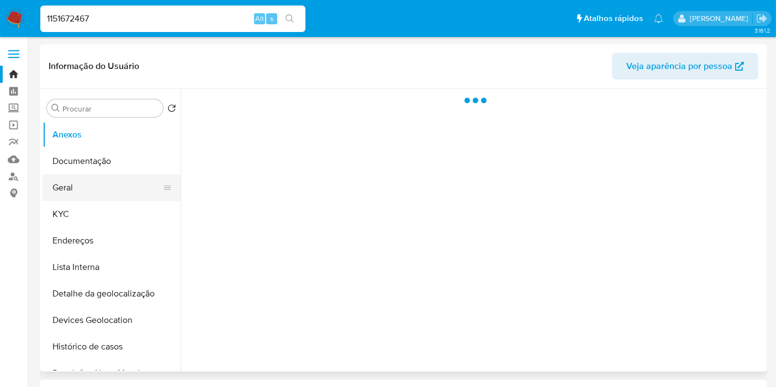
click at [113, 185] on button "Geral" at bounding box center [107, 187] width 129 height 27
select select "10"
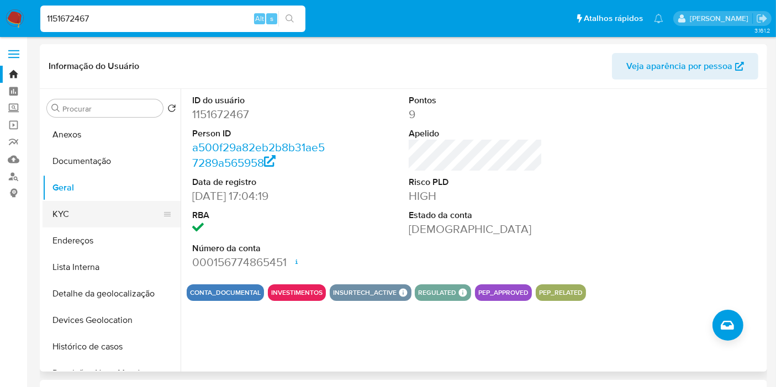
click at [109, 202] on button "KYC" at bounding box center [107, 214] width 129 height 27
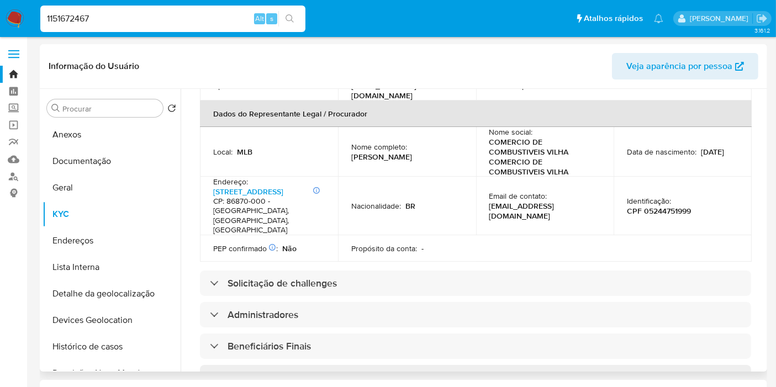
scroll to position [368, 0]
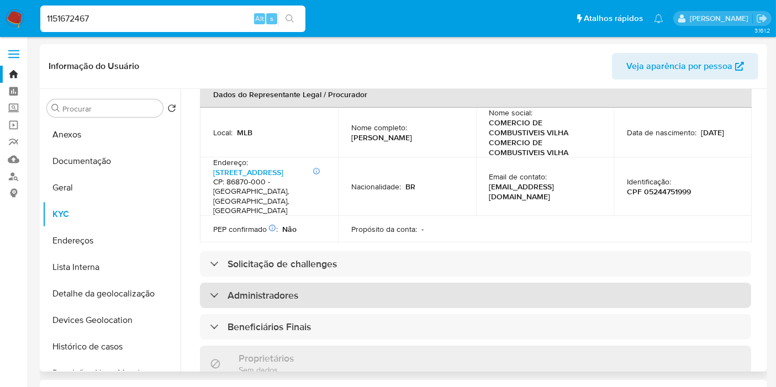
click at [303, 283] on div "Administradores" at bounding box center [475, 295] width 551 height 25
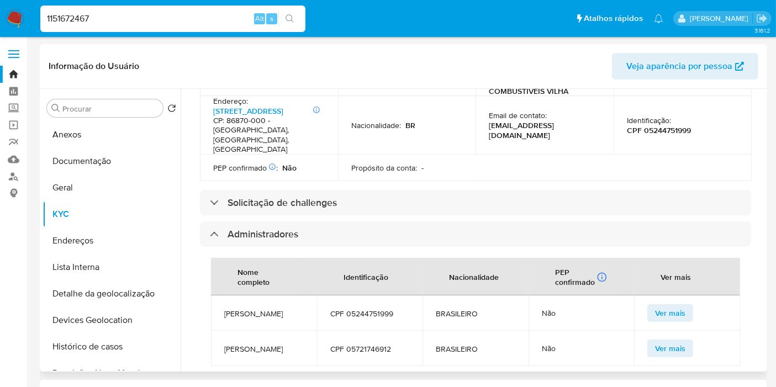
scroll to position [490, 0]
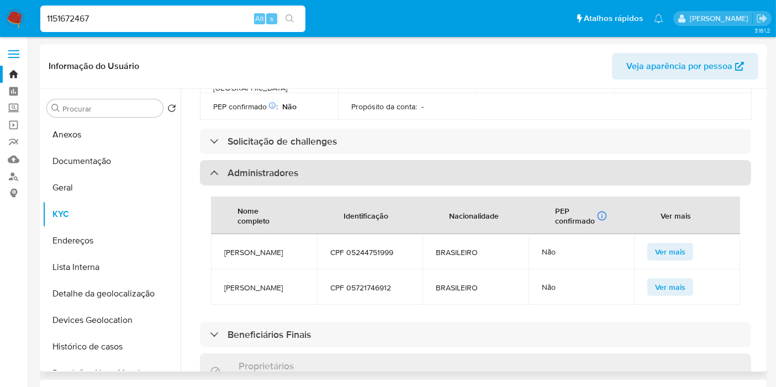
click at [350, 160] on div "Administradores" at bounding box center [475, 172] width 551 height 25
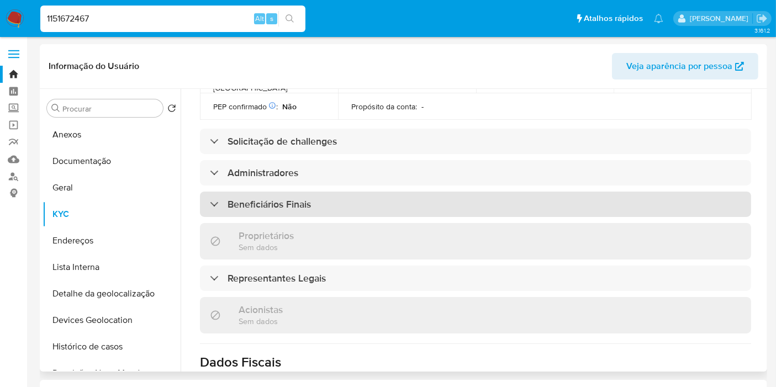
click at [317, 192] on div "Beneficiários Finais" at bounding box center [475, 204] width 551 height 25
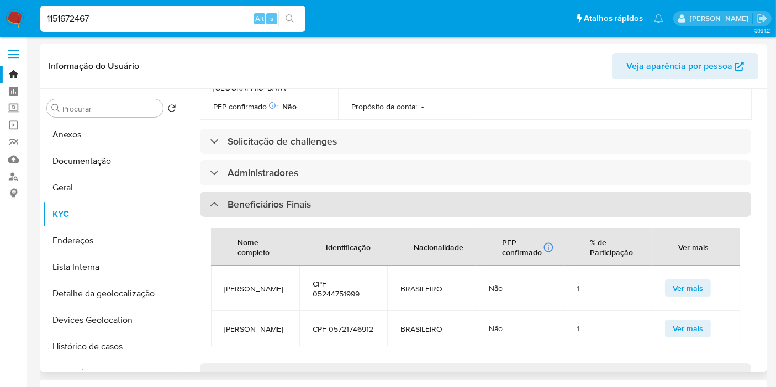
click at [317, 192] on div "Beneficiários Finais" at bounding box center [475, 204] width 551 height 25
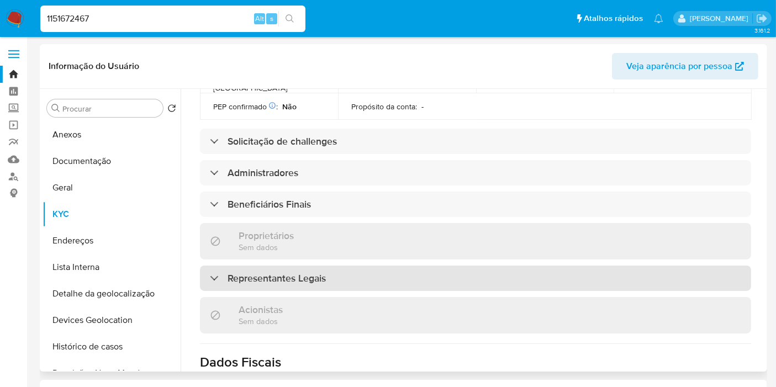
click at [327, 266] on div "Representantes Legais" at bounding box center [475, 278] width 551 height 25
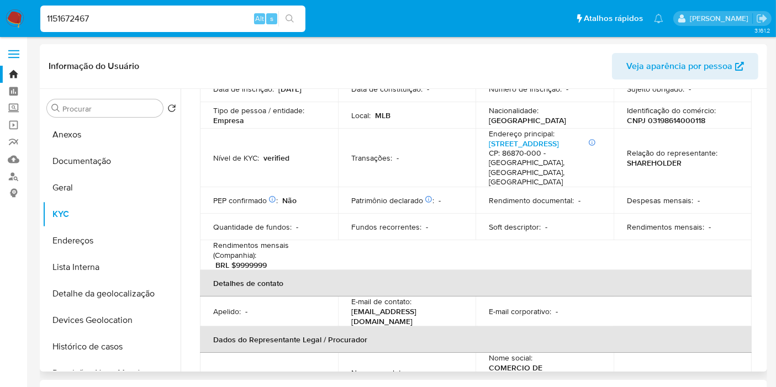
scroll to position [0, 0]
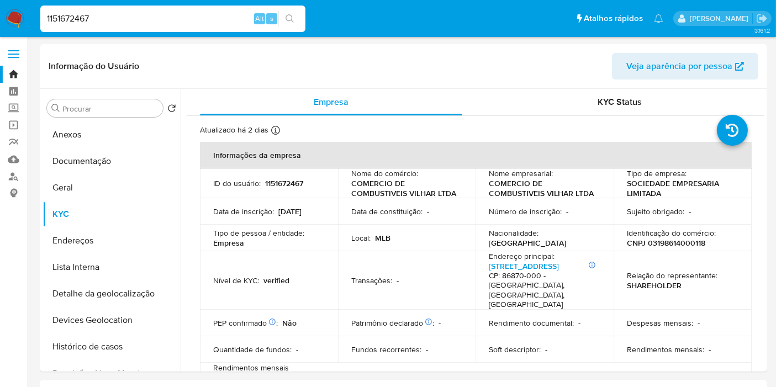
click at [237, 9] on div "1151672467 Alt s" at bounding box center [172, 19] width 265 height 27
click at [235, 18] on input "1151672467" at bounding box center [172, 19] width 265 height 14
paste input "13289749"
type input "1113289749"
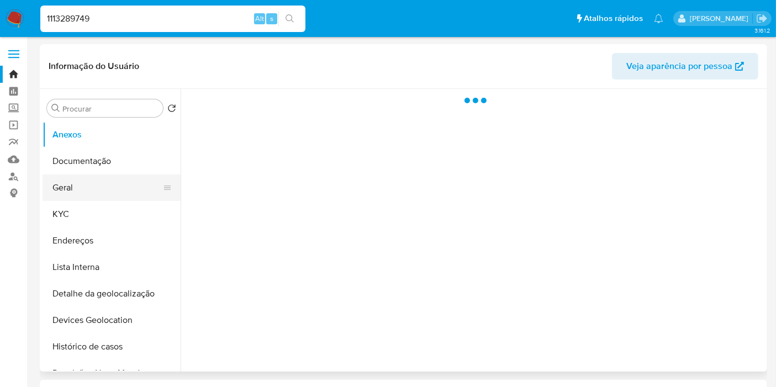
click at [100, 185] on button "Geral" at bounding box center [107, 187] width 129 height 27
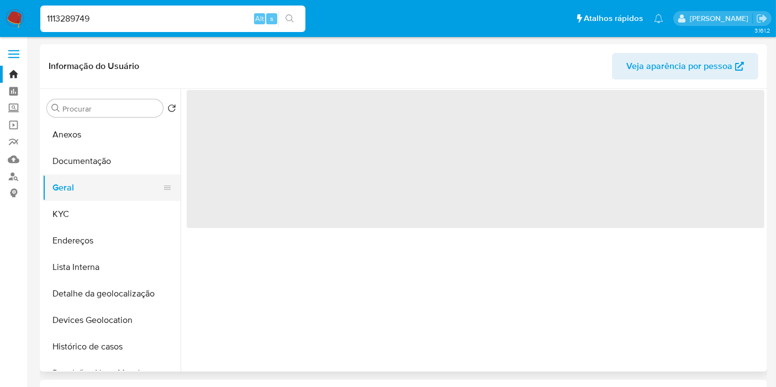
select select "10"
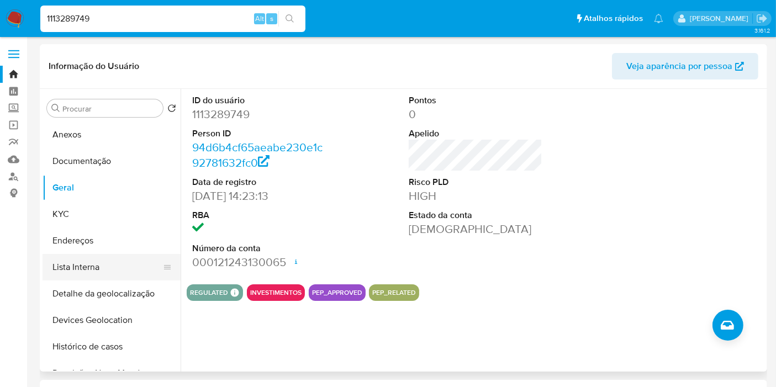
click at [84, 260] on button "Lista Interna" at bounding box center [107, 267] width 129 height 27
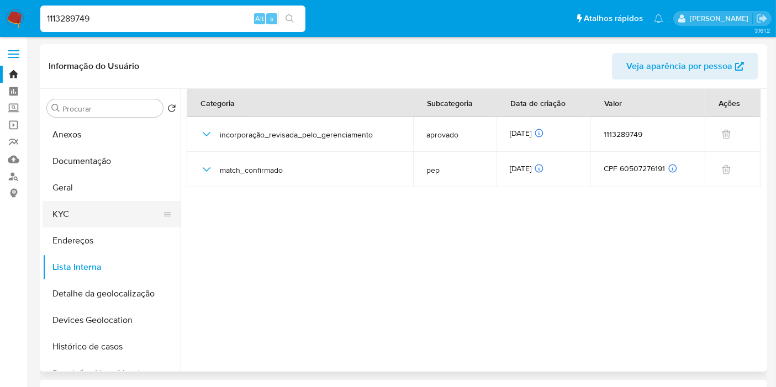
click at [112, 209] on button "KYC" at bounding box center [107, 214] width 129 height 27
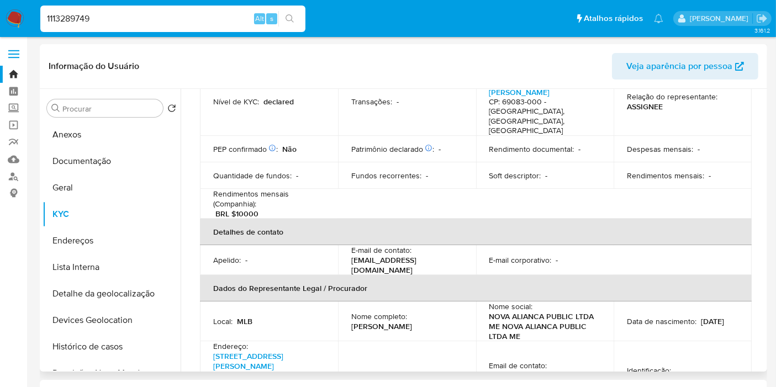
scroll to position [123, 0]
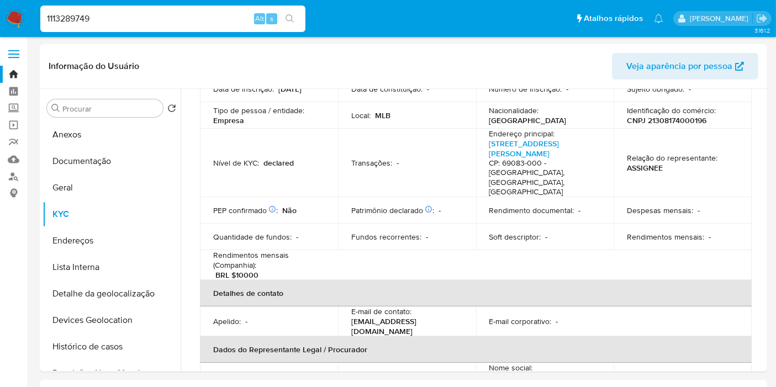
click at [227, 19] on input "1113289749" at bounding box center [172, 19] width 265 height 14
paste input "578631506"
type input "578631506"
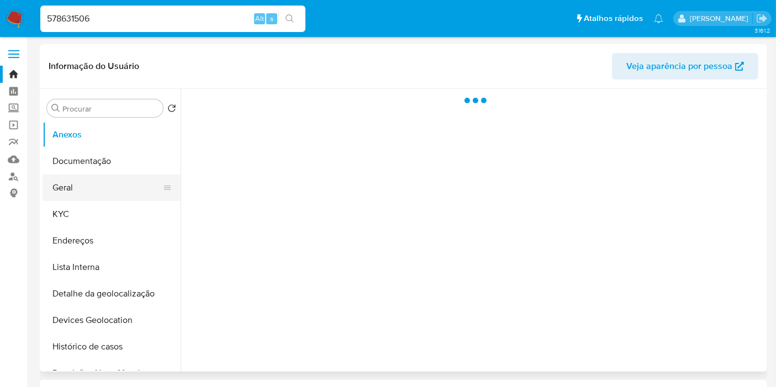
click at [100, 188] on button "Geral" at bounding box center [107, 187] width 129 height 27
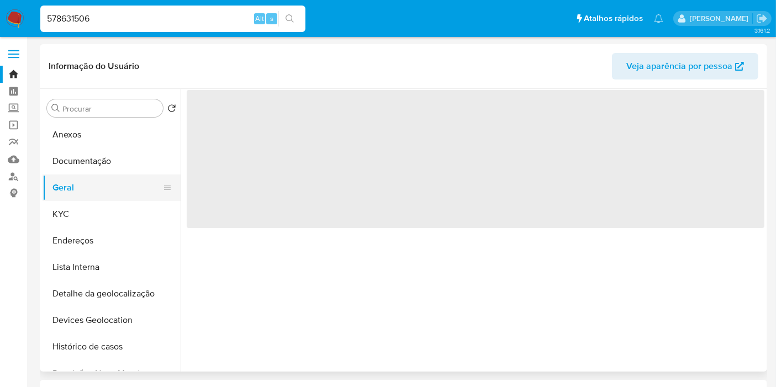
select select "10"
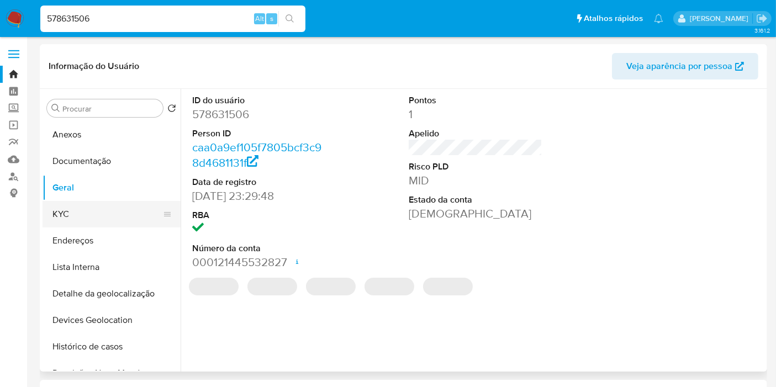
click at [99, 214] on button "KYC" at bounding box center [107, 214] width 129 height 27
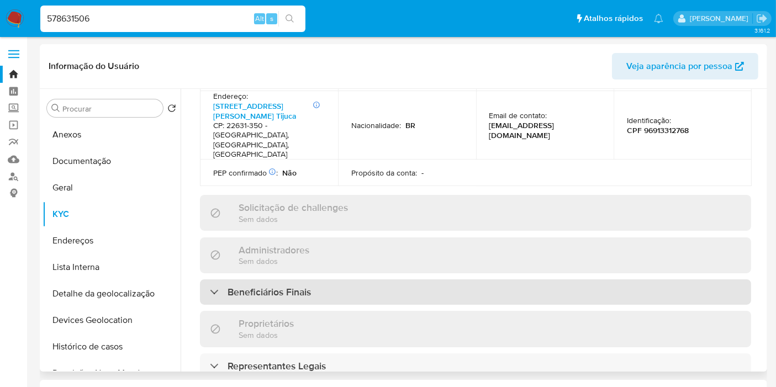
scroll to position [490, 0]
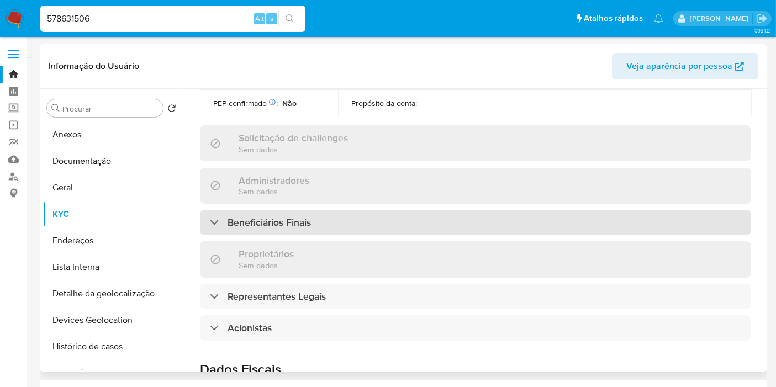
click at [303, 216] on h3 "Beneficiários Finais" at bounding box center [268, 222] width 83 height 12
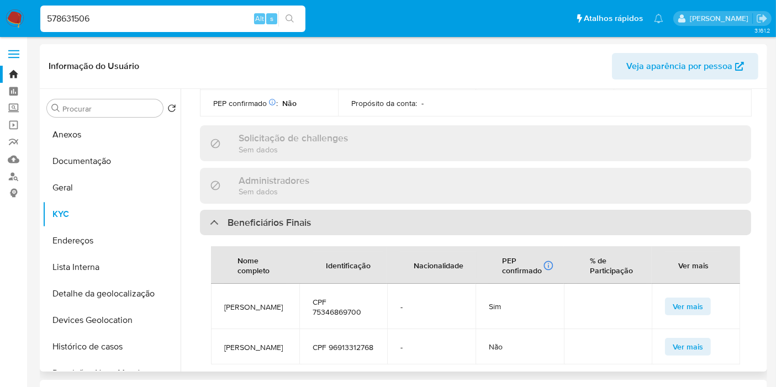
click at [303, 216] on h3 "Beneficiários Finais" at bounding box center [268, 222] width 83 height 12
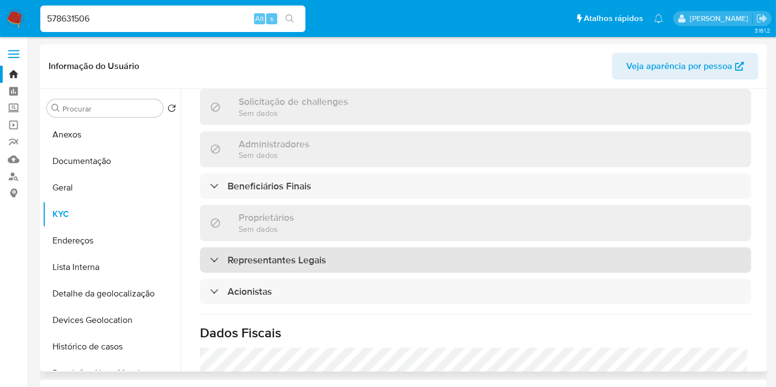
scroll to position [552, 0]
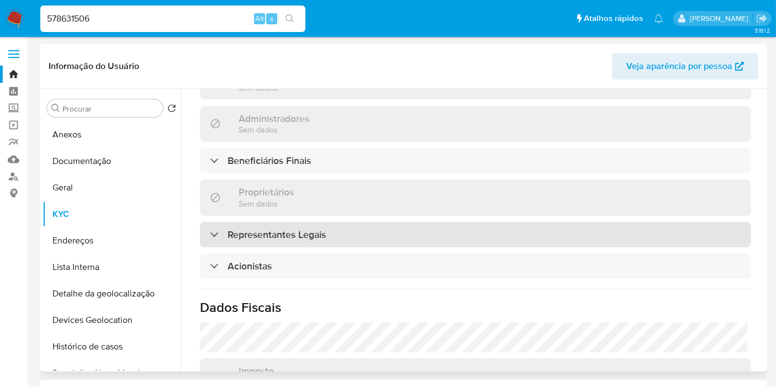
click at [302, 229] on h3 "Representantes Legais" at bounding box center [276, 235] width 98 height 12
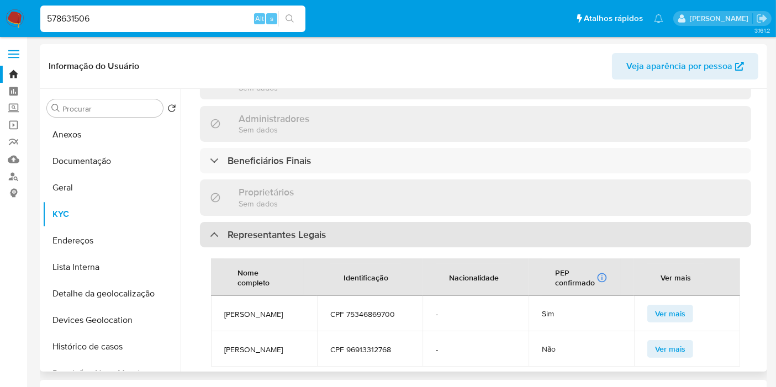
click at [302, 229] on h3 "Representantes Legais" at bounding box center [276, 235] width 98 height 12
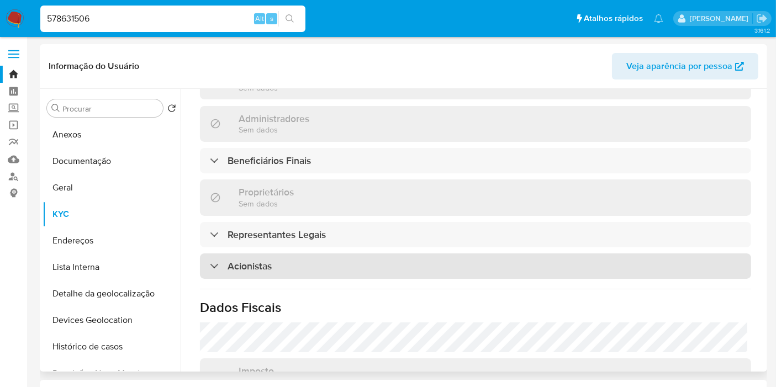
click at [299, 253] on div "Acionistas" at bounding box center [475, 265] width 551 height 25
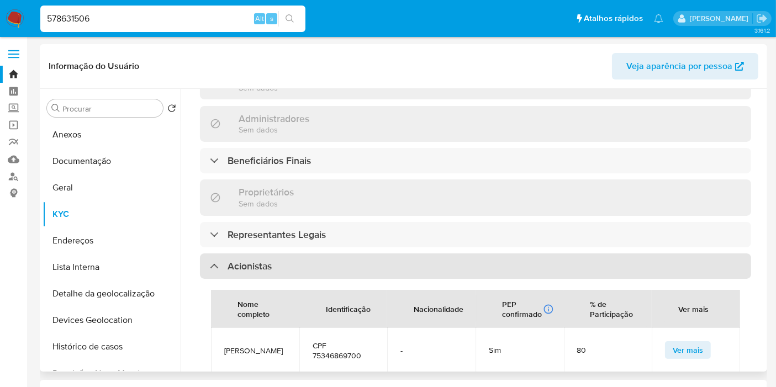
click at [299, 253] on div "Acionistas" at bounding box center [475, 265] width 551 height 25
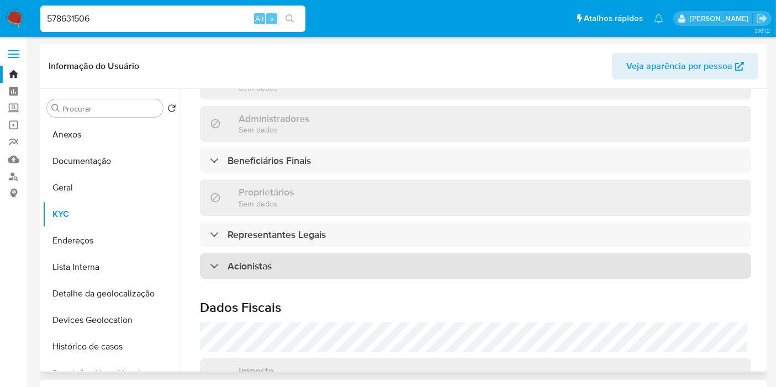
click at [301, 253] on div "Acionistas" at bounding box center [475, 265] width 551 height 25
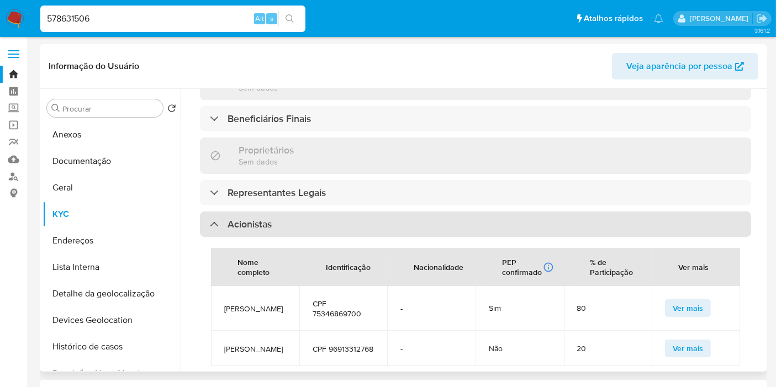
scroll to position [613, 0]
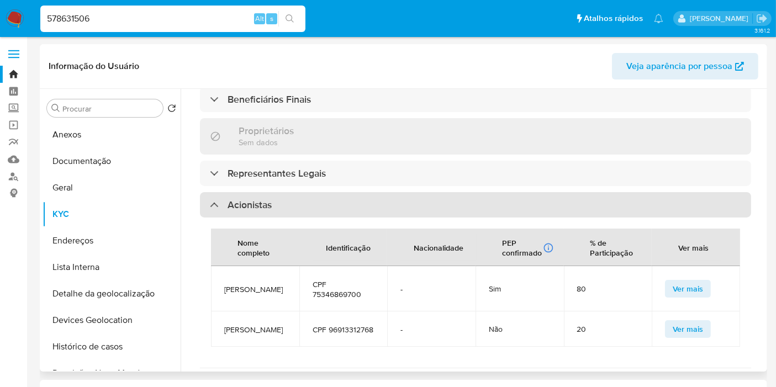
click at [304, 192] on div "Acionistas" at bounding box center [475, 204] width 551 height 25
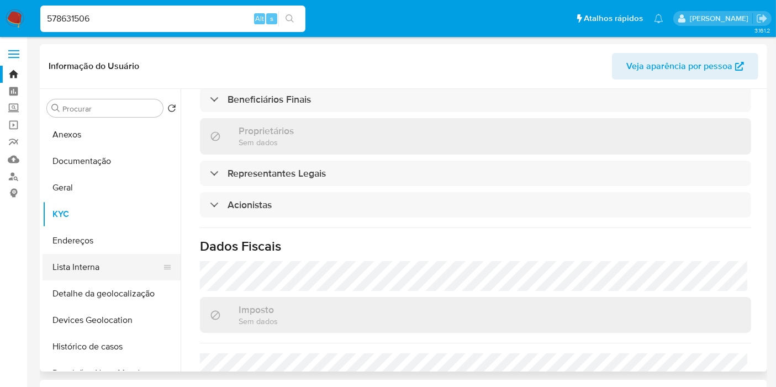
drag, startPoint x: 103, startPoint y: 268, endPoint x: 109, endPoint y: 262, distance: 7.8
click at [103, 268] on button "Lista Interna" at bounding box center [107, 267] width 129 height 27
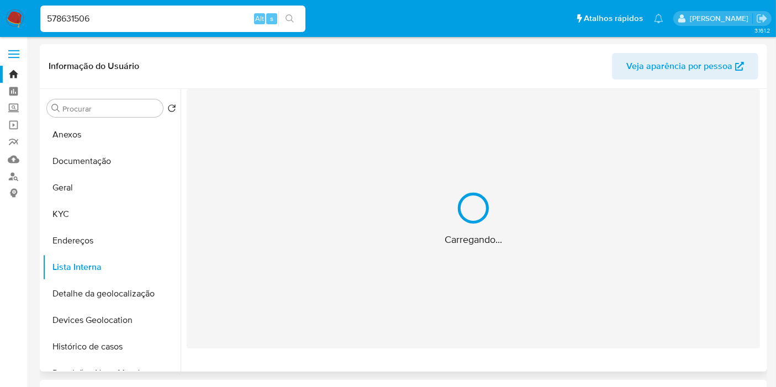
scroll to position [0, 0]
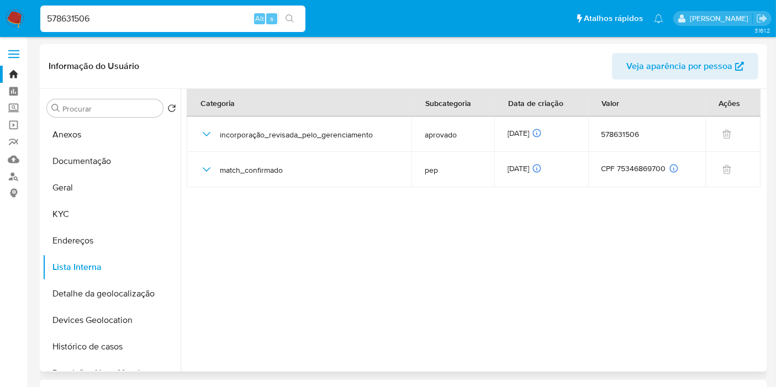
click at [19, 15] on img at bounding box center [15, 18] width 19 height 19
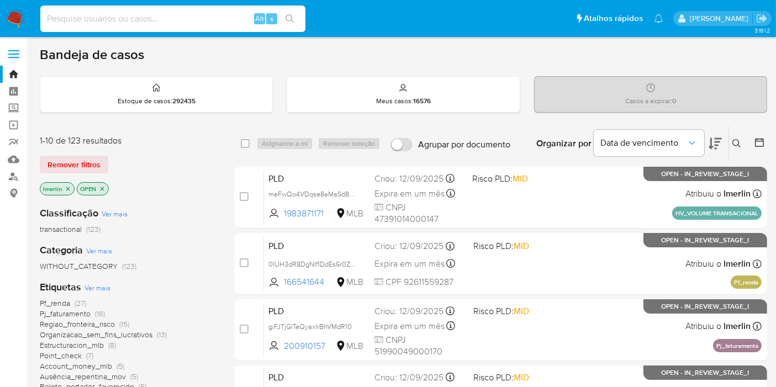
click at [190, 17] on input at bounding box center [172, 19] width 265 height 14
paste input "sWfLdaSrV4zSG8AmyyQYS25K"
type input "sWfLdaSrV4zSG8AmyyQYS25K"
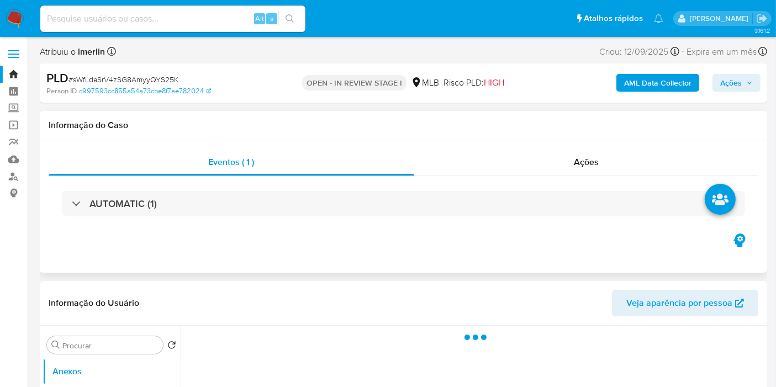
select select "10"
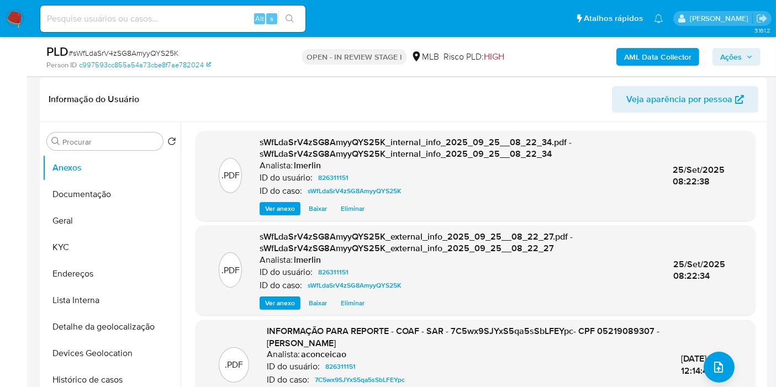
scroll to position [184, 0]
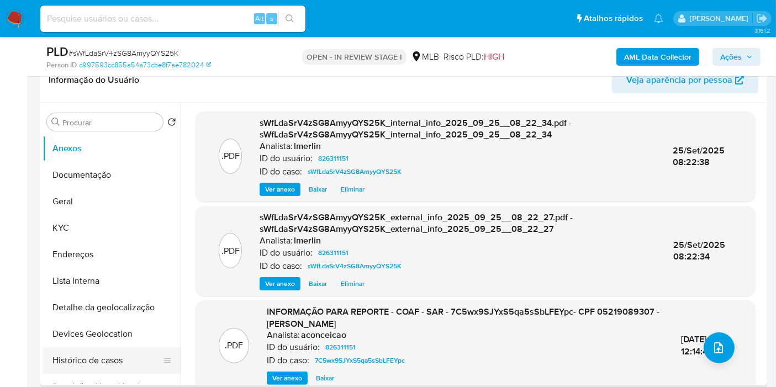
click at [105, 348] on button "Histórico de casos" at bounding box center [107, 360] width 129 height 27
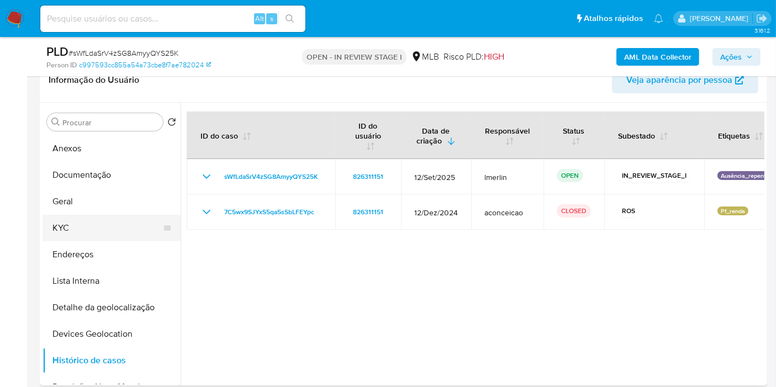
click at [94, 216] on button "KYC" at bounding box center [107, 228] width 129 height 27
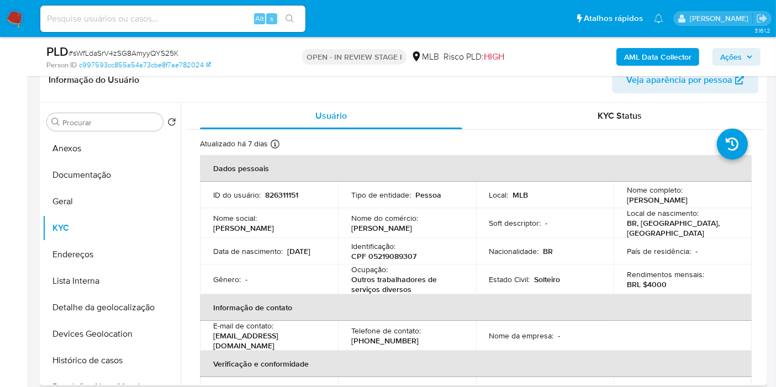
click at [388, 257] on p "CPF 05219089307" at bounding box center [383, 256] width 65 height 10
copy p "05219089307"
click at [102, 363] on button "Histórico de casos" at bounding box center [107, 360] width 129 height 27
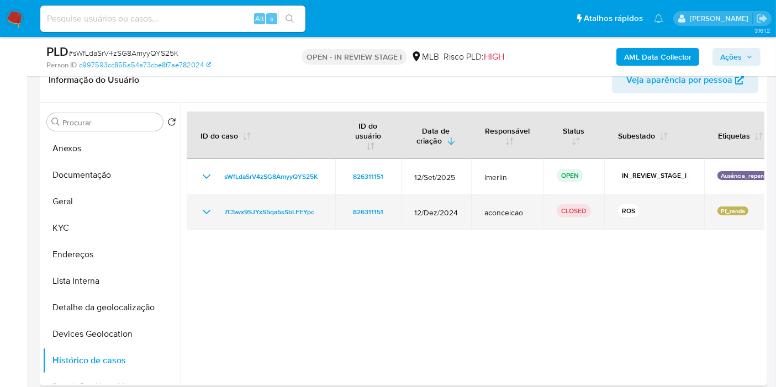
click at [210, 207] on icon "Mostrar/Ocultar" at bounding box center [206, 211] width 13 height 13
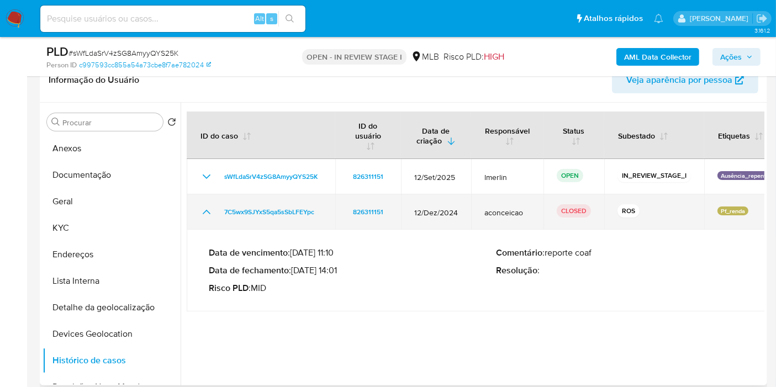
click at [210, 207] on icon "Mostrar/Ocultar" at bounding box center [206, 211] width 13 height 13
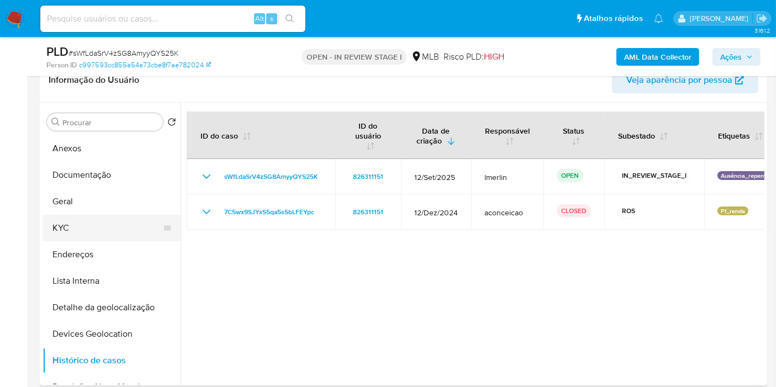
click at [100, 226] on button "KYC" at bounding box center [107, 228] width 129 height 27
